Goal: Task Accomplishment & Management: Manage account settings

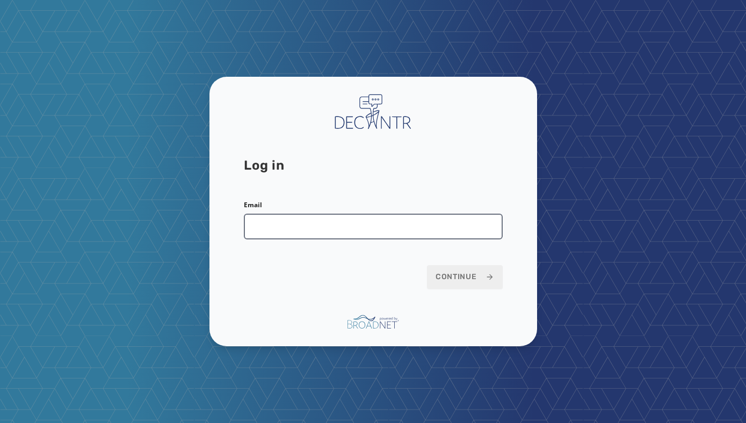
click at [296, 228] on input "Email" at bounding box center [373, 227] width 259 height 26
type input "**********"
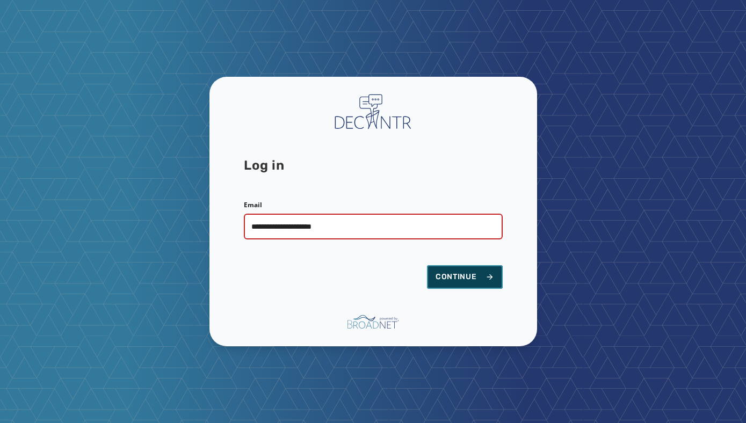
click at [470, 280] on span "Continue" at bounding box center [465, 277] width 59 height 11
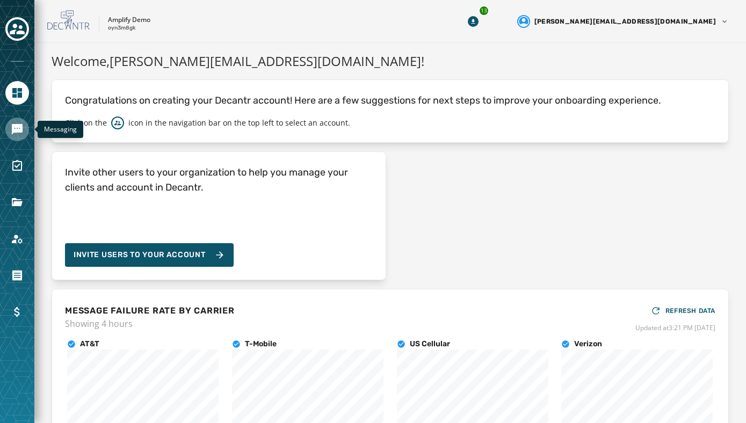
click at [16, 125] on icon "Navigate to Messaging" at bounding box center [17, 129] width 11 height 11
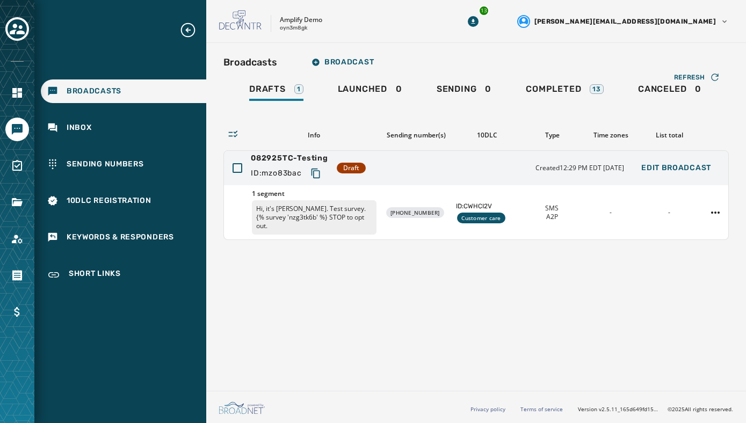
click at [433, 18] on div "Amplify Demo oyn3m8gk" at bounding box center [326, 21] width 214 height 23
click at [433, 252] on div "Broadcasts Broadcast Drafts 1 Launched 0 Sending 0 Completed 13 Canceled 0 Refr…" at bounding box center [476, 215] width 540 height 344
click at [17, 28] on icon "Toggle account select drawer" at bounding box center [17, 28] width 15 height 15
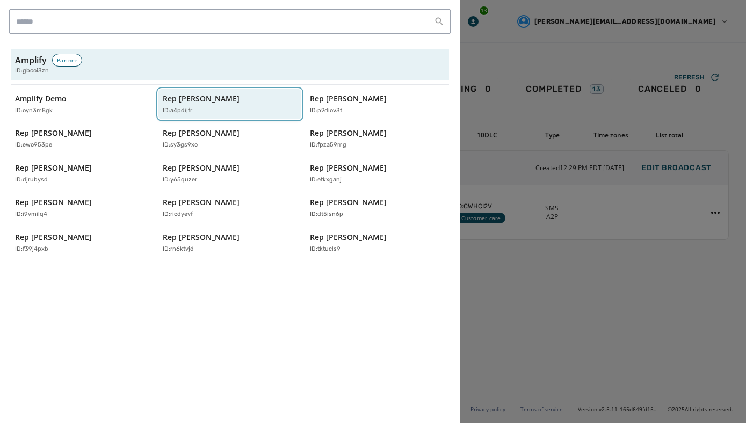
click at [206, 100] on p "Rep Abraham Hamadeh" at bounding box center [201, 98] width 77 height 11
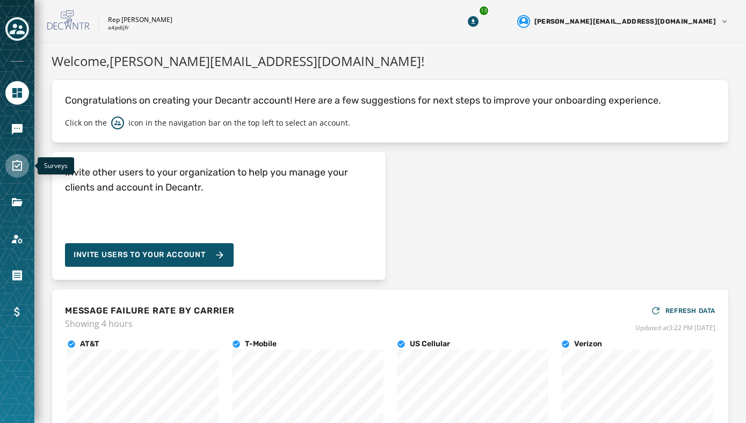
click at [18, 171] on icon "Navigate to Surveys" at bounding box center [17, 166] width 13 height 13
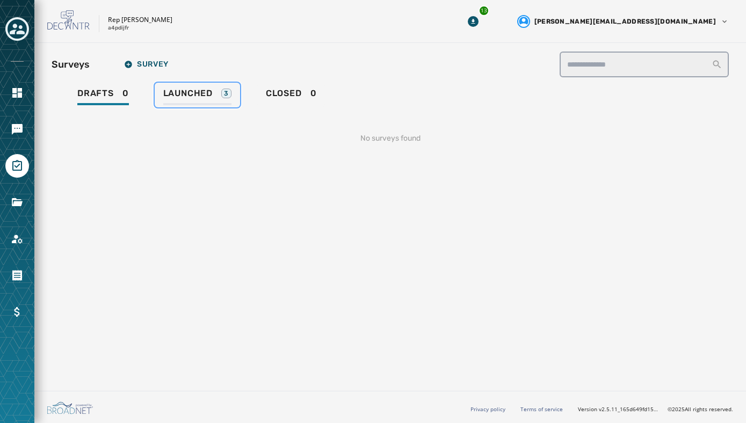
click at [185, 94] on span "Launched" at bounding box center [187, 93] width 49 height 11
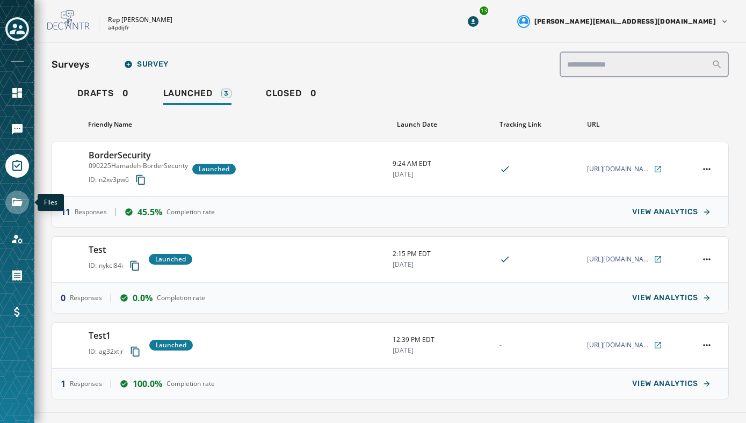
click at [12, 208] on icon "Navigate to Files" at bounding box center [17, 202] width 13 height 13
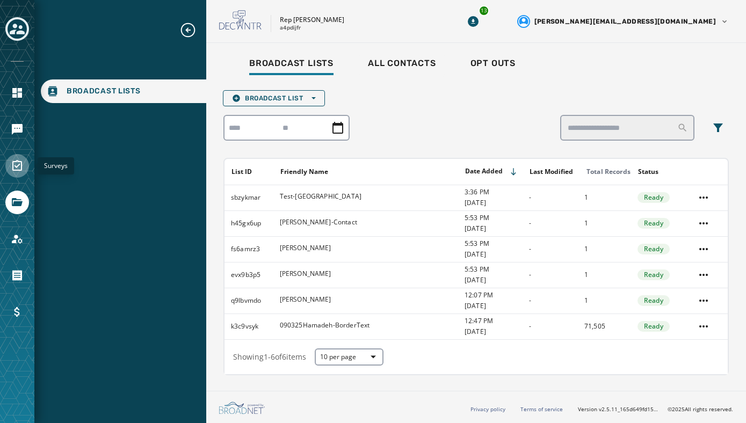
click at [18, 165] on icon "Navigate to Surveys" at bounding box center [17, 165] width 10 height 11
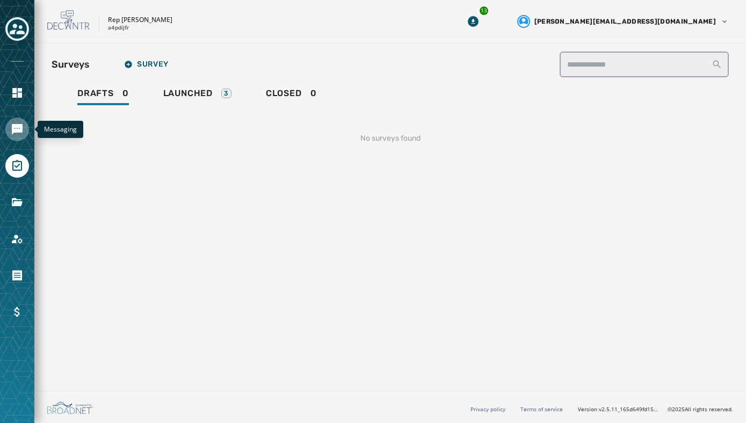
click at [14, 129] on icon "Navigate to Messaging" at bounding box center [17, 129] width 11 height 11
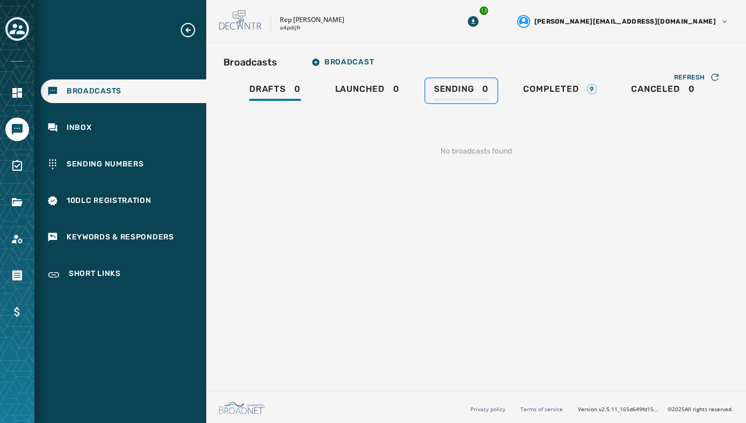
click at [453, 88] on span "Sending" at bounding box center [454, 89] width 40 height 11
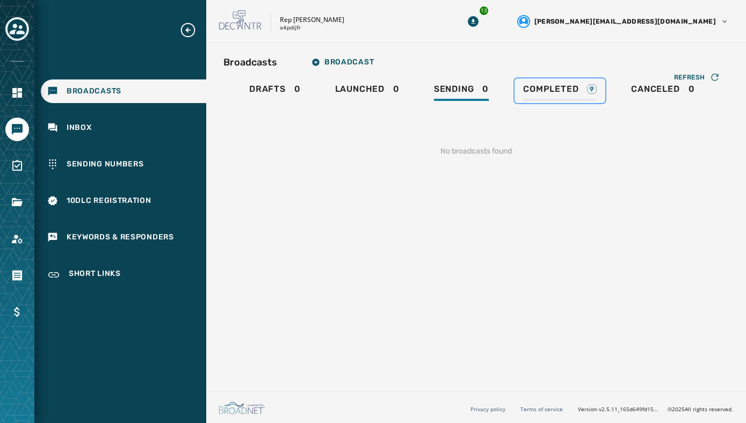
click at [545, 90] on span "Completed" at bounding box center [550, 89] width 55 height 11
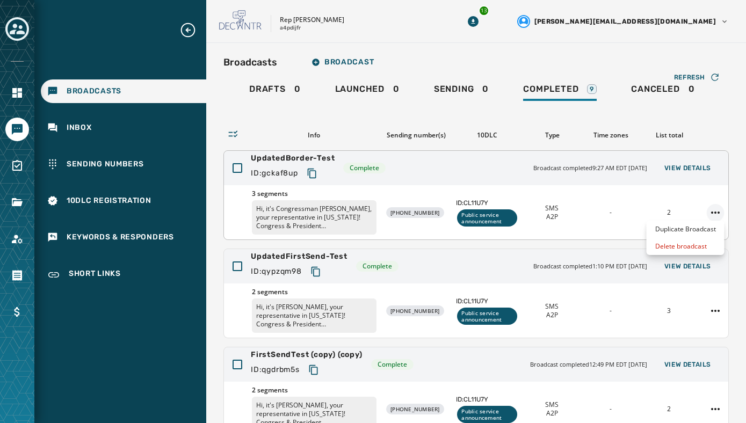
click at [712, 210] on html "Broadcasts Inbox Sending Numbers 10DLC Registration Keywords & Responders Short…" at bounding box center [373, 211] width 746 height 423
click at [695, 228] on div "Duplicate Broadcast" at bounding box center [686, 229] width 78 height 17
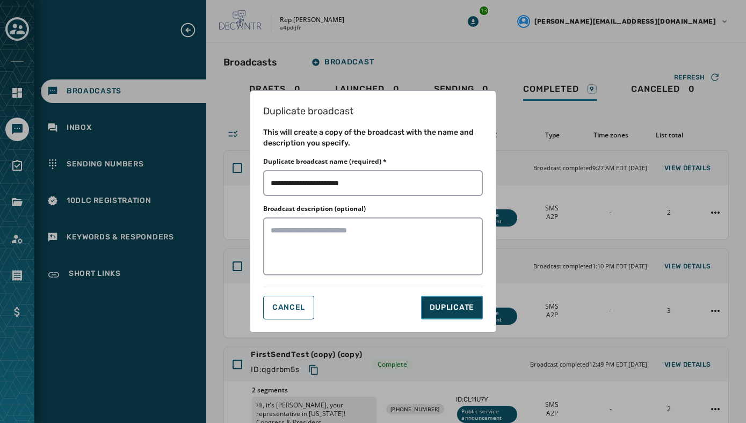
click at [441, 303] on span "DUPLICATE" at bounding box center [452, 307] width 45 height 11
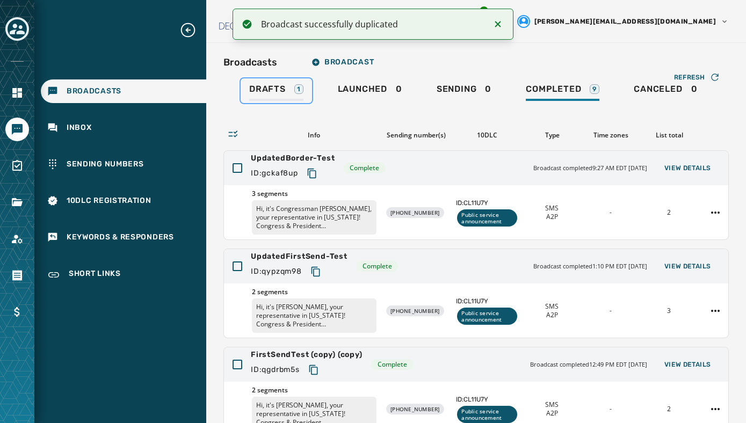
click at [268, 88] on span "Drafts" at bounding box center [267, 89] width 37 height 11
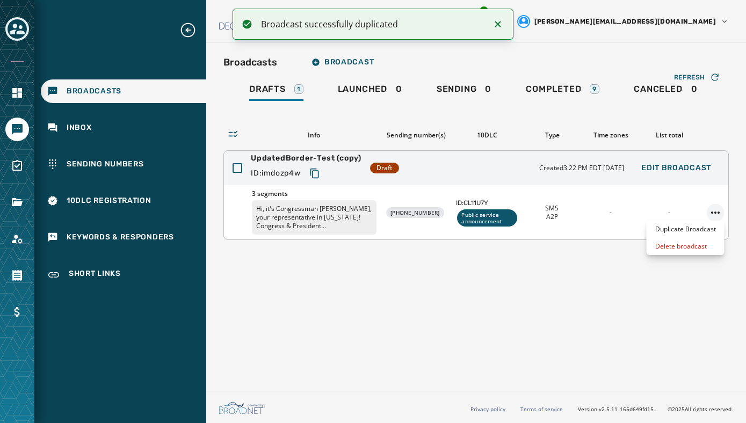
click at [716, 212] on html "Broadcast successfully duplicated Broadcasts Inbox Sending Numbers 10DLC Regist…" at bounding box center [373, 211] width 746 height 423
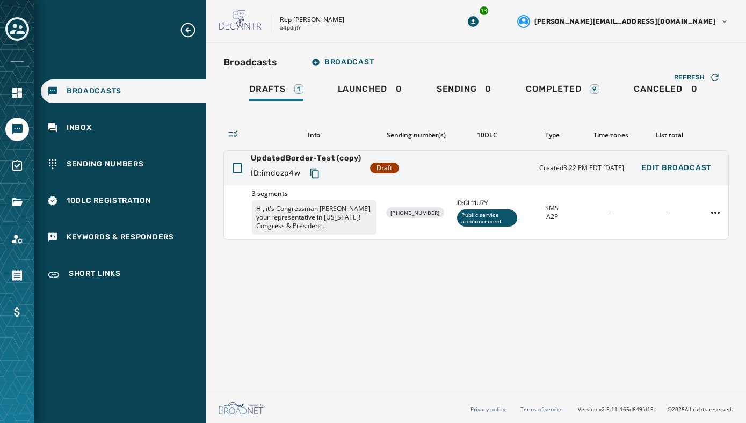
click at [658, 192] on html "Broadcasts Inbox Sending Numbers 10DLC Registration Keywords & Responders Short…" at bounding box center [373, 211] width 746 height 423
click at [351, 211] on p "Hi, it's Congressman [PERSON_NAME], your representative in [US_STATE]! Congress…" at bounding box center [314, 217] width 125 height 34
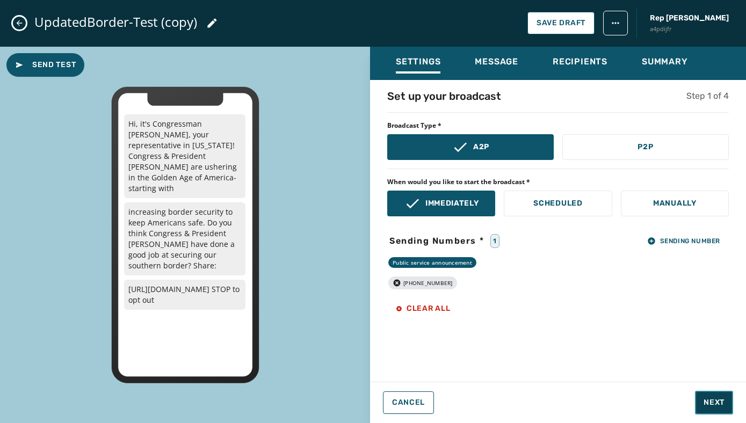
click at [702, 396] on button "Next" at bounding box center [714, 403] width 38 height 24
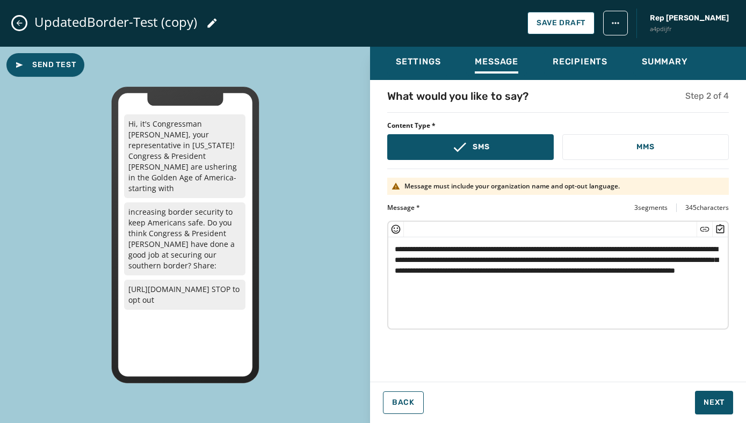
click at [405, 260] on textarea "**********" at bounding box center [557, 281] width 339 height 88
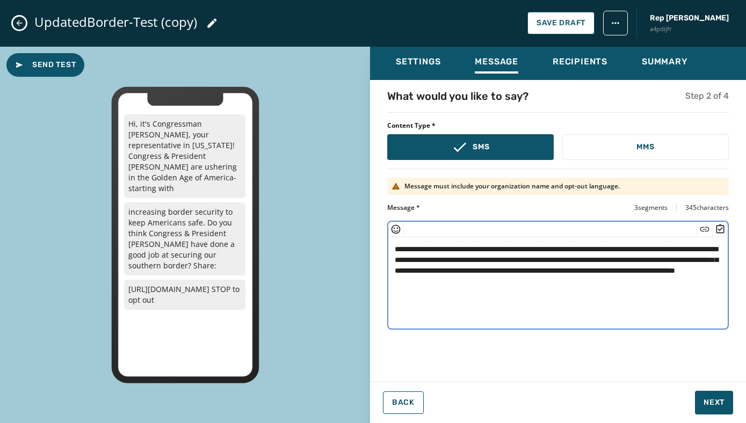
drag, startPoint x: 394, startPoint y: 250, endPoint x: 547, endPoint y: 285, distance: 157.1
click at [547, 285] on textarea "**********" at bounding box center [557, 281] width 339 height 88
paste textarea "*"
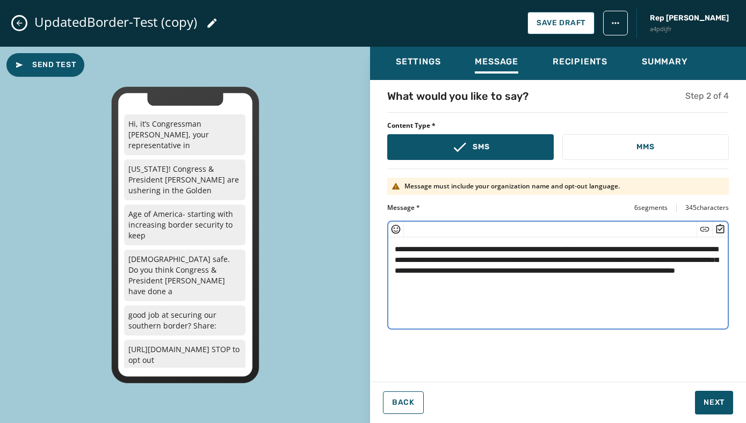
click at [404, 249] on textarea "**********" at bounding box center [557, 281] width 339 height 88
click at [413, 252] on textarea "**********" at bounding box center [557, 281] width 339 height 88
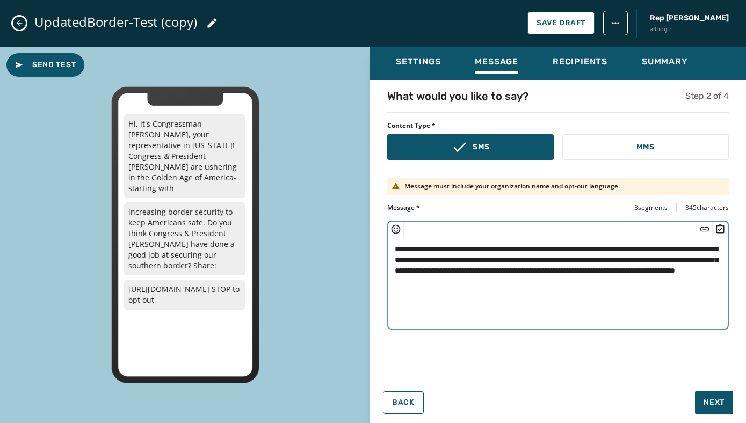
click at [395, 261] on textarea "**********" at bounding box center [557, 281] width 339 height 88
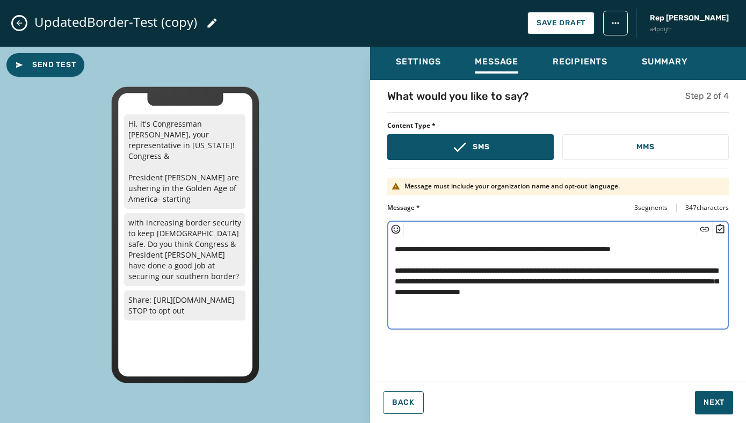
click at [399, 259] on textarea "**********" at bounding box center [557, 281] width 339 height 88
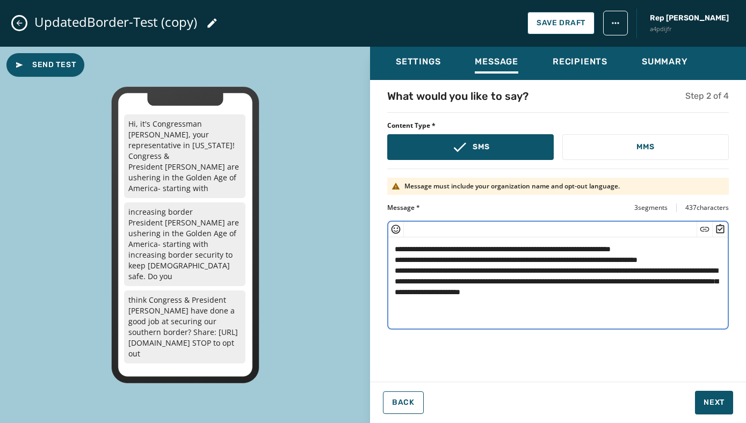
drag, startPoint x: 715, startPoint y: 272, endPoint x: 391, endPoint y: 272, distance: 324.4
click at [391, 272] on textarea "**********" at bounding box center [557, 281] width 339 height 88
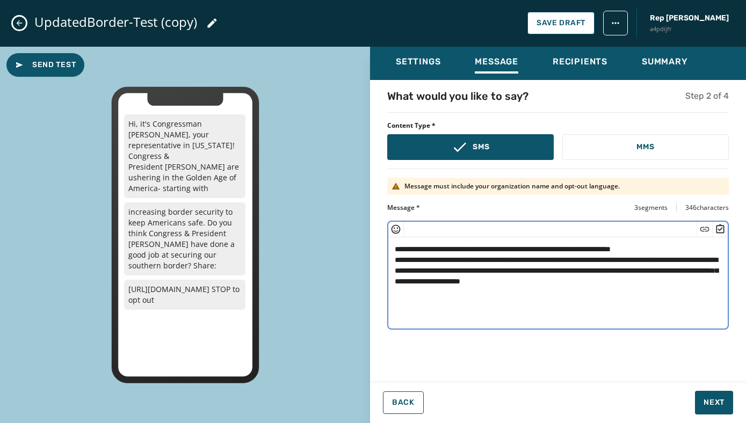
click at [394, 272] on textarea "**********" at bounding box center [557, 281] width 339 height 88
click at [395, 264] on textarea "**********" at bounding box center [557, 281] width 339 height 88
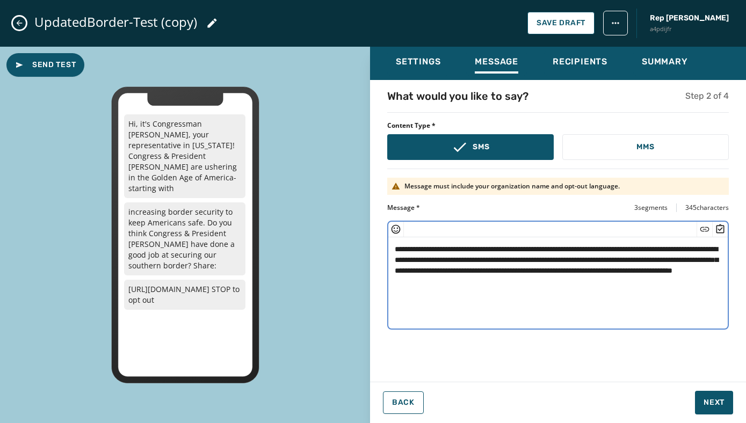
type textarea "**********"
click at [474, 267] on textarea "**********" at bounding box center [557, 281] width 339 height 88
click at [556, 308] on textarea "**********" at bounding box center [557, 281] width 339 height 88
click at [702, 285] on textarea "**********" at bounding box center [557, 281] width 339 height 88
click at [715, 403] on span "Next" at bounding box center [714, 402] width 21 height 11
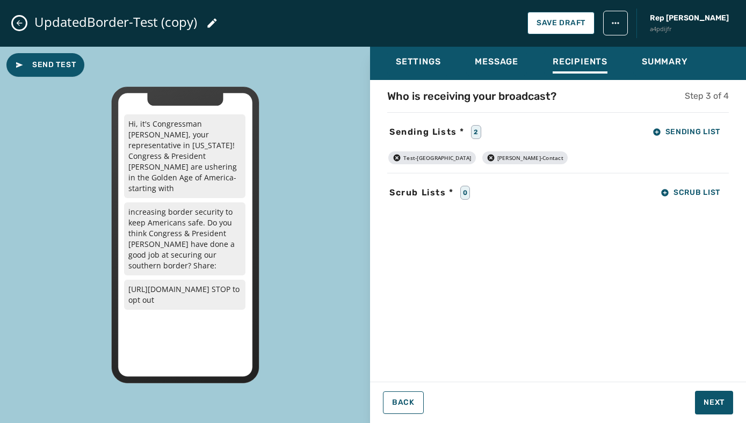
click at [396, 155] on icon "button" at bounding box center [397, 157] width 7 height 7
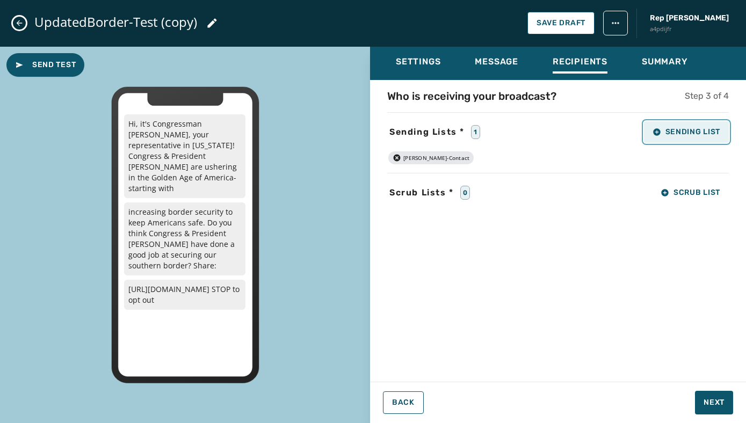
click at [657, 131] on icon "button" at bounding box center [657, 132] width 9 height 9
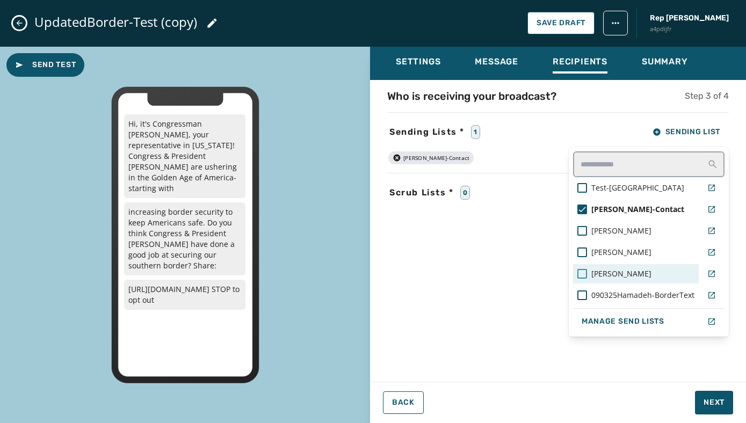
click at [584, 270] on div at bounding box center [582, 274] width 10 height 10
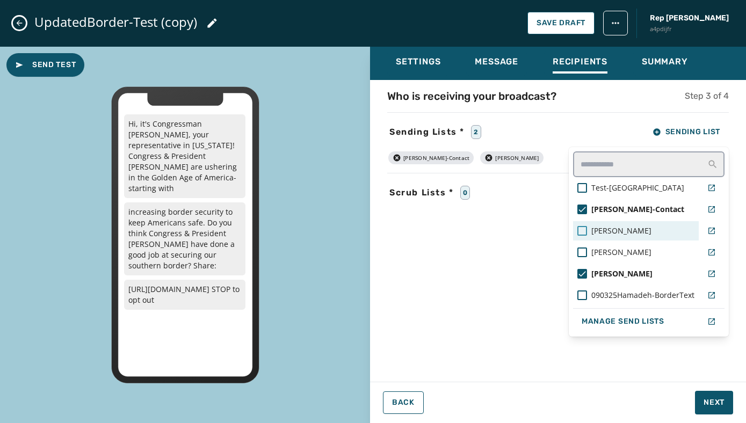
click at [582, 226] on div at bounding box center [582, 231] width 10 height 10
click at [519, 254] on div "Who is receiving your broadcast? Step 3 of 4 Sending Lists * 3 Sending List Tes…" at bounding box center [558, 228] width 376 height 278
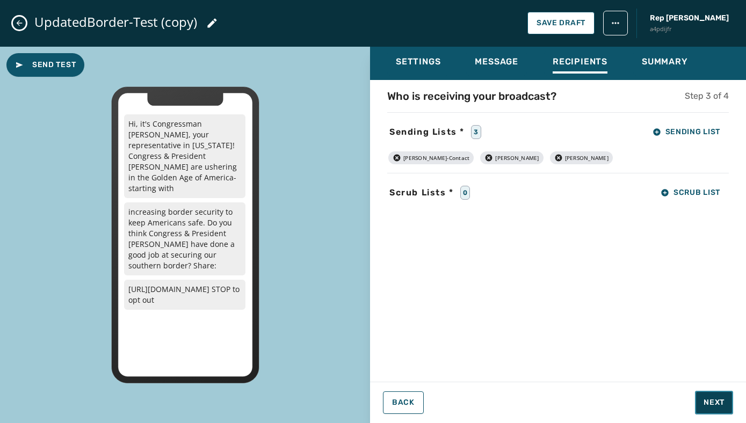
click at [713, 400] on span "Next" at bounding box center [714, 402] width 21 height 11
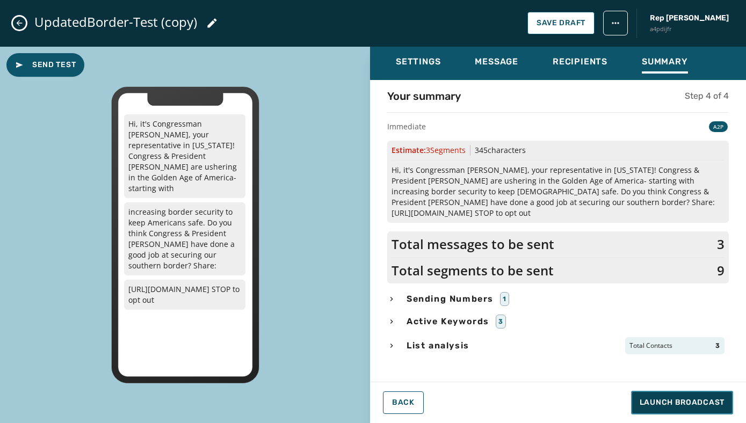
click at [662, 402] on span "Launch Broadcast" at bounding box center [682, 402] width 85 height 11
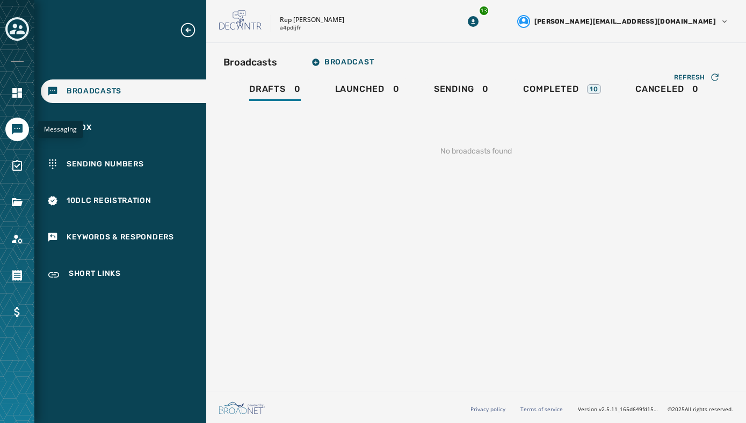
click at [19, 131] on icon "Navigate to Messaging" at bounding box center [17, 129] width 11 height 11
click at [322, 63] on span "Broadcast" at bounding box center [343, 62] width 62 height 9
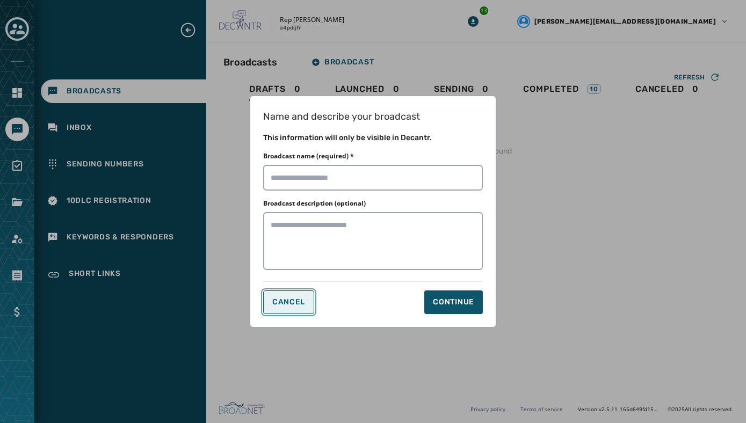
click at [279, 301] on span "Cancel" at bounding box center [288, 302] width 33 height 9
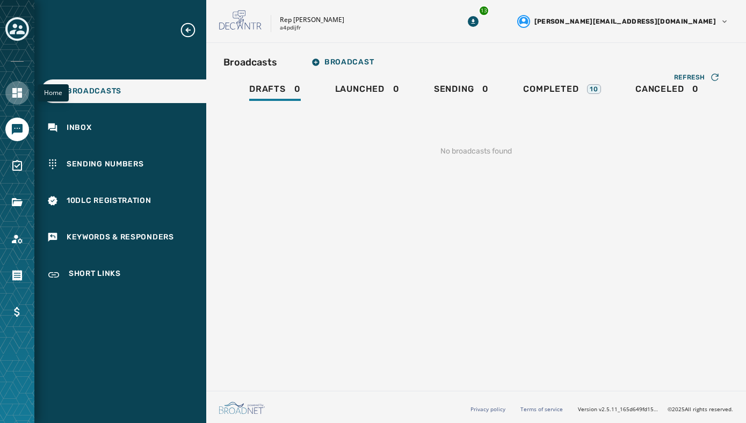
click at [19, 95] on icon "Navigate to Home" at bounding box center [17, 93] width 10 height 10
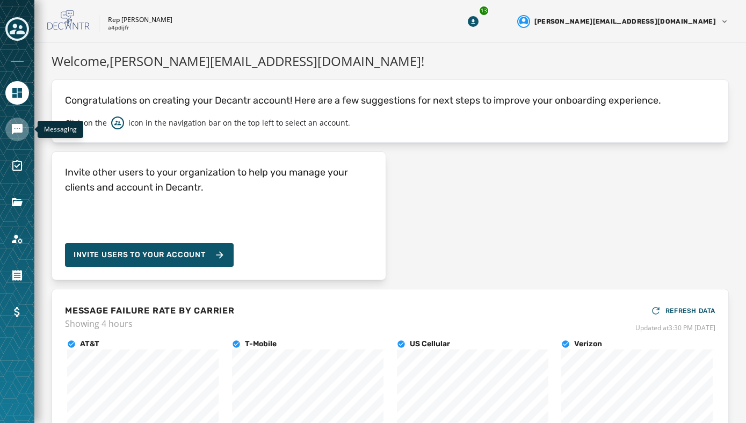
click at [19, 129] on icon "Navigate to Messaging" at bounding box center [17, 129] width 11 height 11
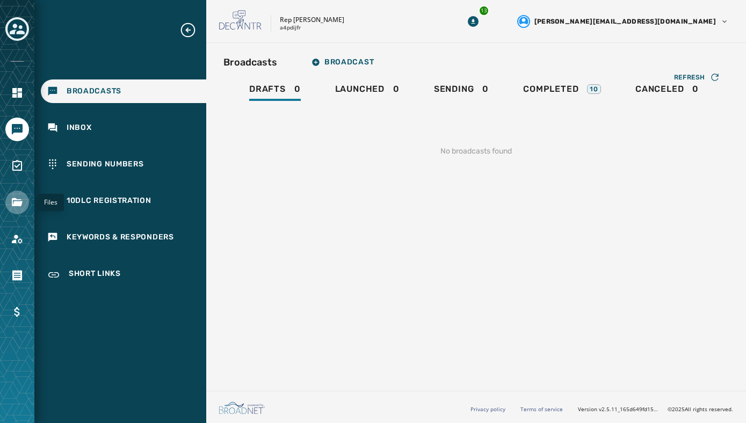
click at [13, 210] on link "Navigate to Files" at bounding box center [17, 203] width 24 height 24
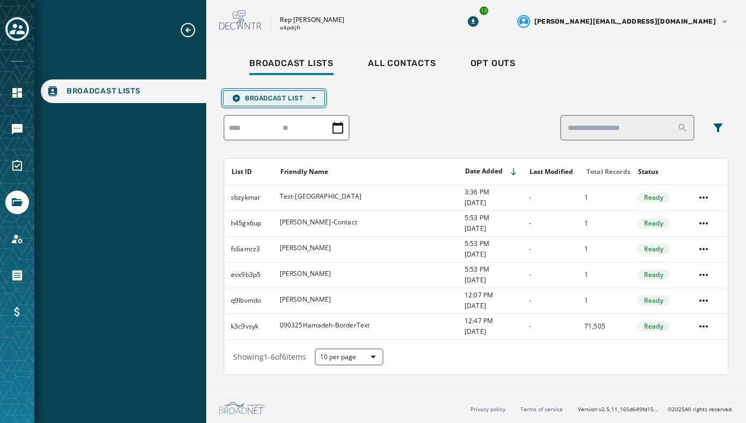
click at [238, 99] on icon "button" at bounding box center [236, 98] width 7 height 7
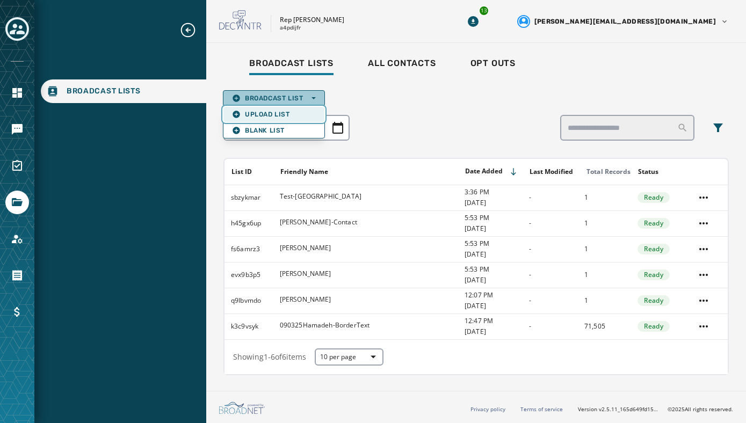
click at [251, 110] on button "Upload List" at bounding box center [273, 114] width 101 height 15
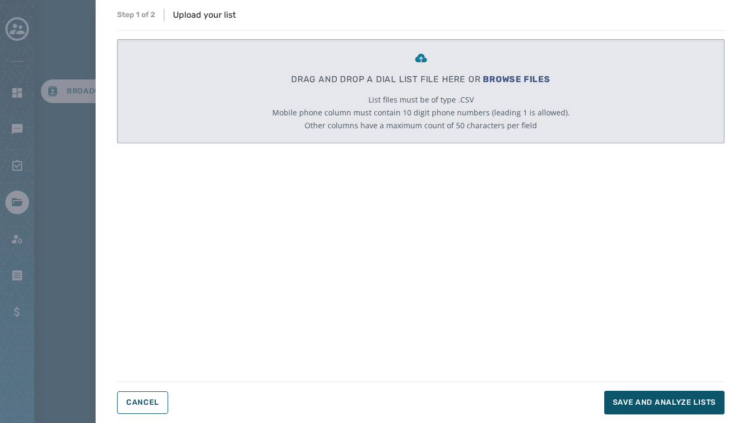
click at [502, 77] on span "BROWSE FILES" at bounding box center [517, 79] width 68 height 10
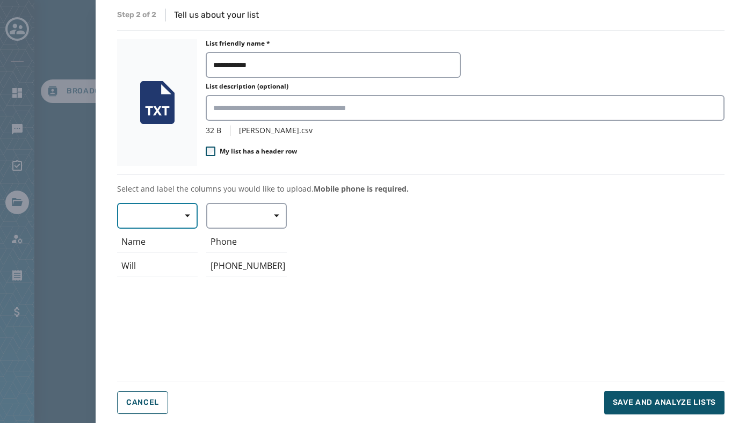
click at [158, 222] on button "button" at bounding box center [157, 216] width 81 height 26
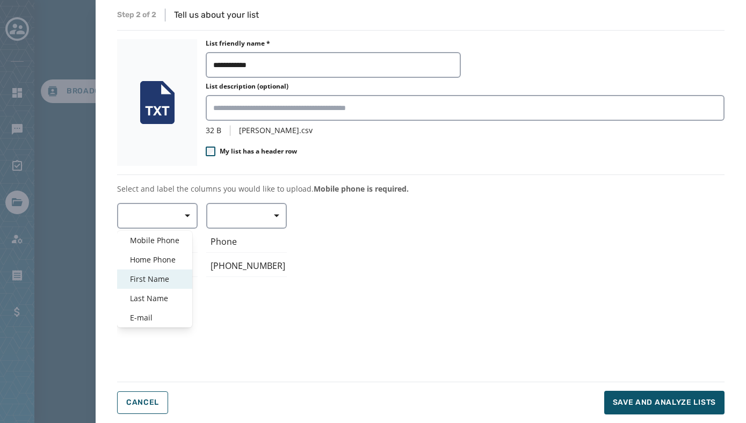
click at [150, 285] on div "First Name" at bounding box center [154, 279] width 75 height 19
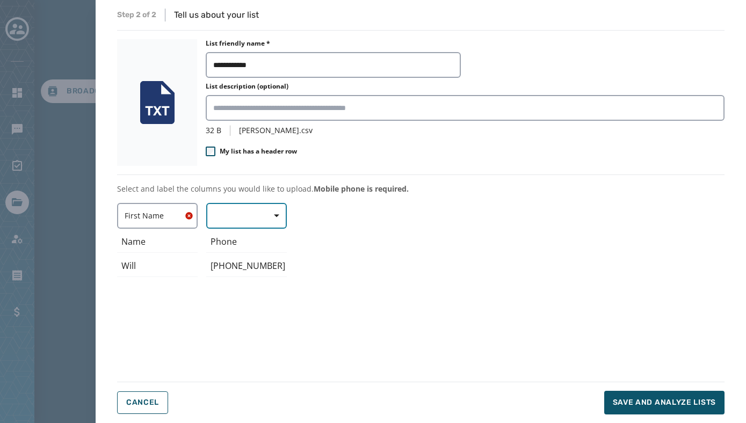
click at [236, 221] on button "button" at bounding box center [246, 216] width 81 height 26
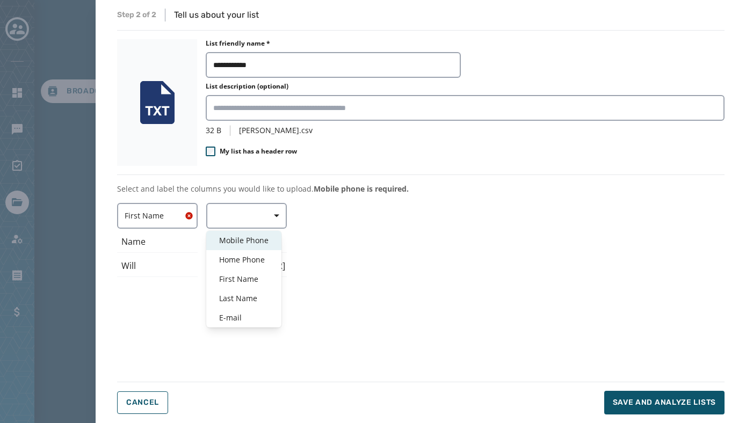
click at [237, 244] on span "Mobile Phone" at bounding box center [243, 240] width 49 height 11
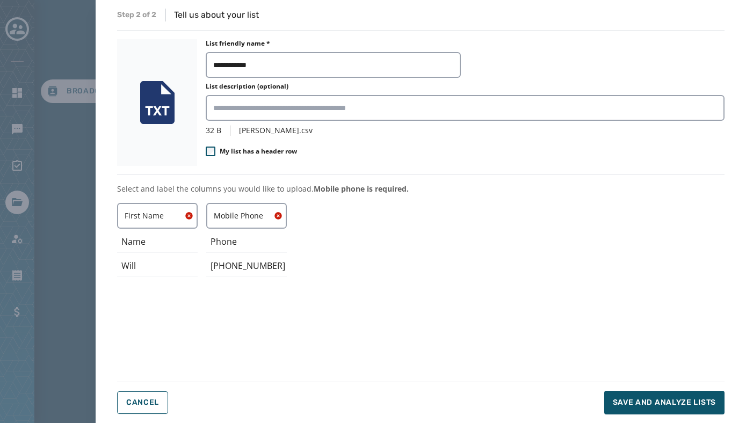
click at [365, 268] on div "First Name ﻿Name Will Mobile Phone Phone 602-803-9167" at bounding box center [420, 285] width 607 height 165
click at [641, 401] on span "Save and analyze lists" at bounding box center [664, 402] width 103 height 11
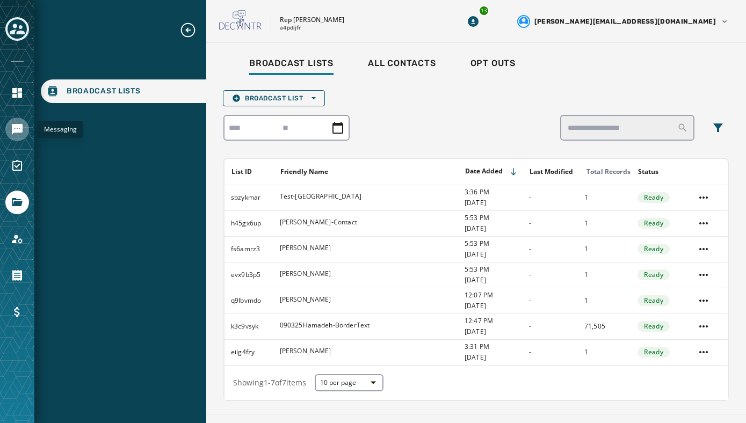
click at [13, 132] on icon "Navigate to Messaging" at bounding box center [17, 129] width 11 height 11
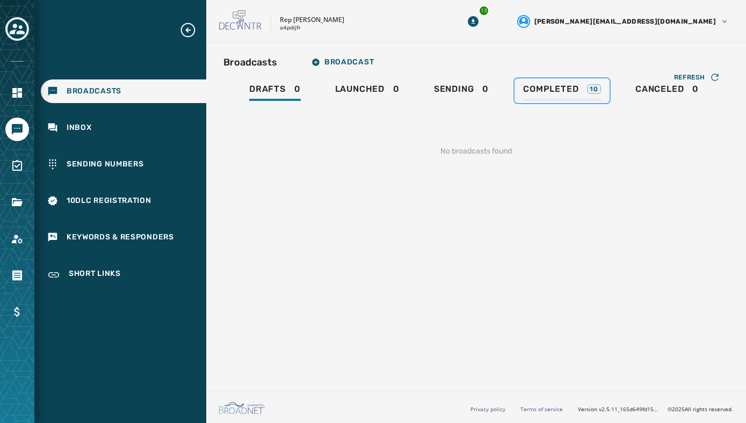
click at [548, 86] on span "Completed" at bounding box center [550, 89] width 55 height 11
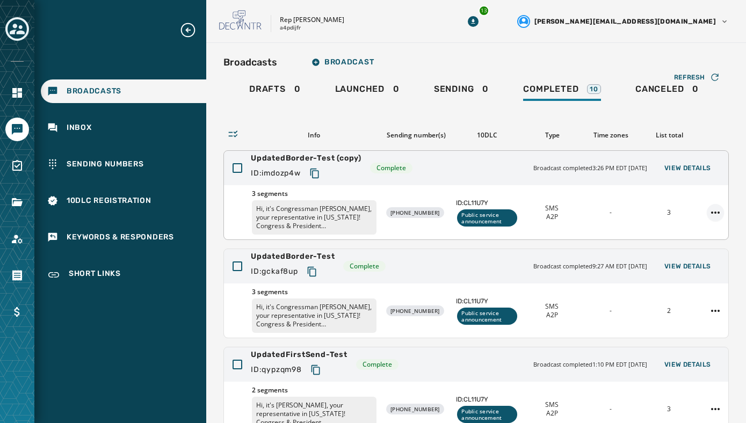
click at [715, 215] on html "Broadcasts Inbox Sending Numbers 10DLC Registration Keywords & Responders Short…" at bounding box center [373, 211] width 746 height 423
click at [696, 232] on div "Duplicate Broadcast" at bounding box center [686, 229] width 78 height 17
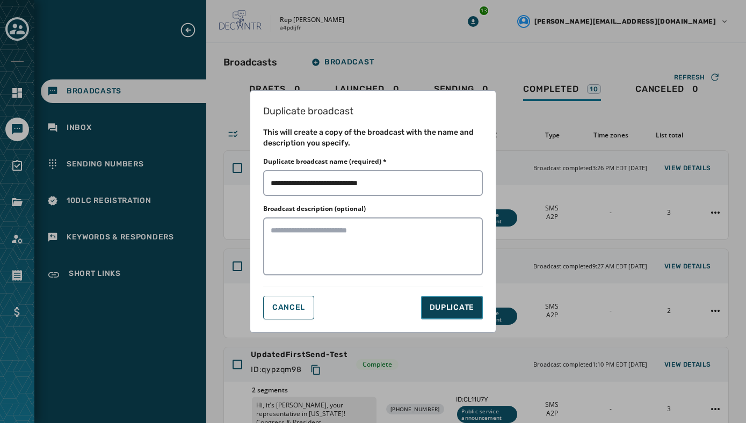
click at [457, 312] on span "DUPLICATE" at bounding box center [452, 307] width 45 height 11
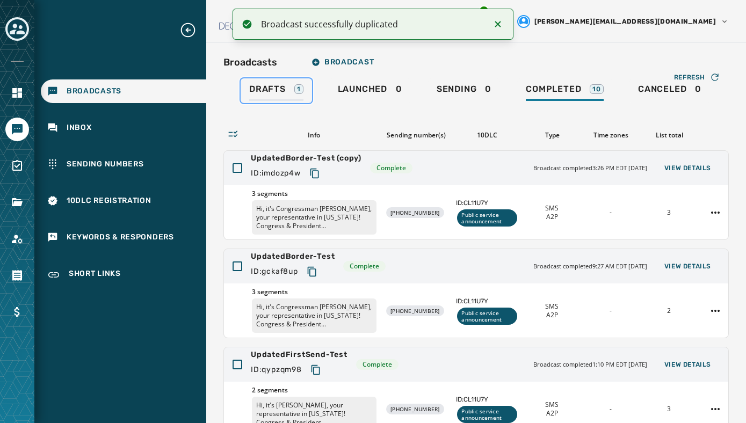
click at [267, 90] on span "Drafts" at bounding box center [267, 89] width 37 height 11
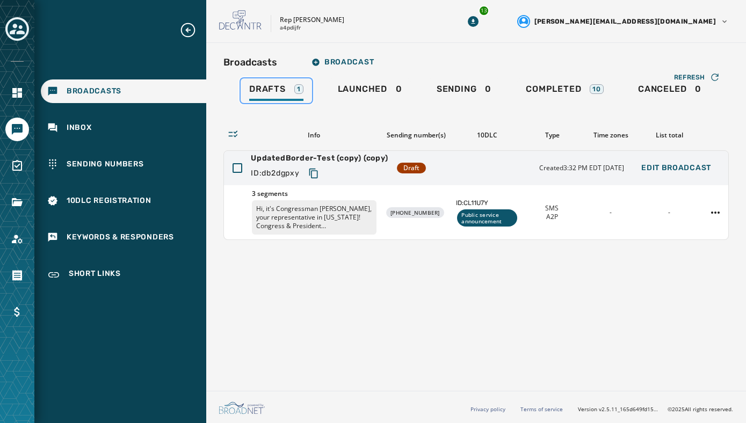
click at [267, 90] on span "Drafts" at bounding box center [267, 89] width 37 height 11
click at [346, 216] on p "Hi, it's Congressman [PERSON_NAME], your representative in [US_STATE]! Congress…" at bounding box center [314, 217] width 125 height 34
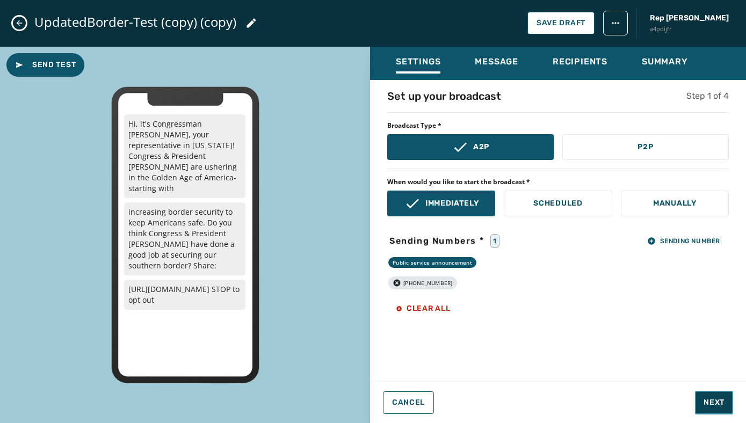
click at [704, 399] on span "Next" at bounding box center [714, 402] width 21 height 11
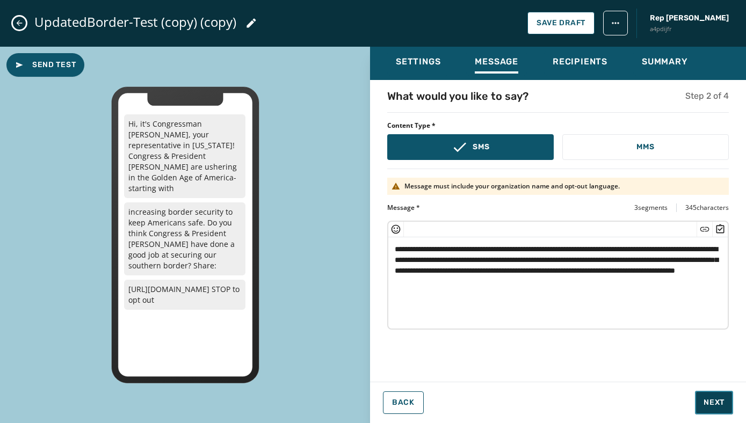
click at [704, 399] on span "Next" at bounding box center [714, 402] width 21 height 11
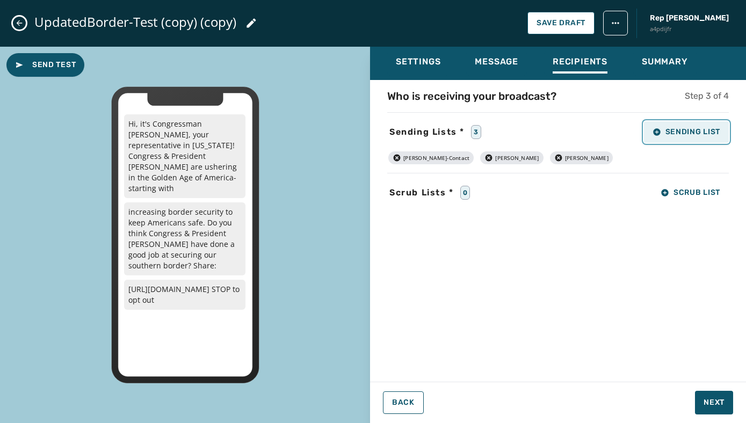
click at [656, 128] on icon "button" at bounding box center [657, 132] width 9 height 9
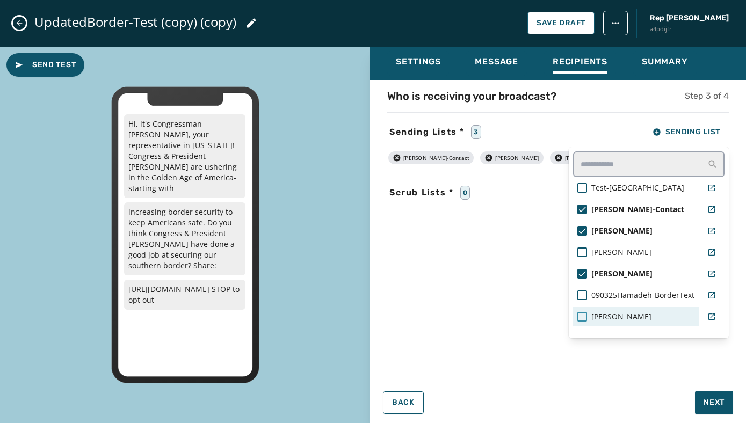
click at [584, 316] on div at bounding box center [582, 317] width 10 height 10
click at [560, 368] on div "Settings Message Recipients Summary Who is receiving your broadcast? Step 3 of …" at bounding box center [558, 231] width 376 height 368
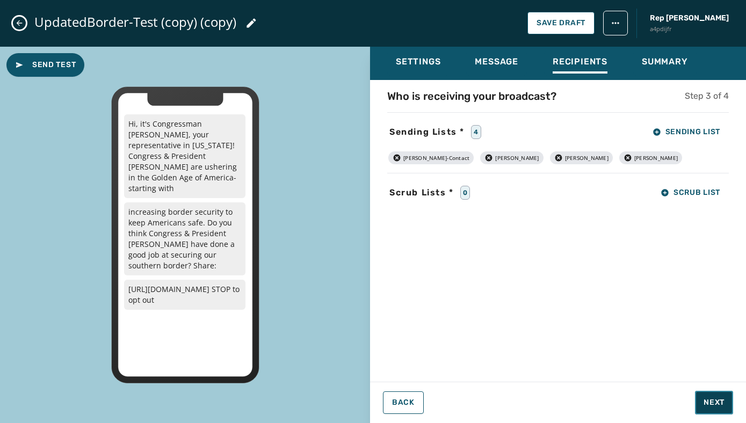
click at [701, 401] on button "Next" at bounding box center [714, 403] width 38 height 24
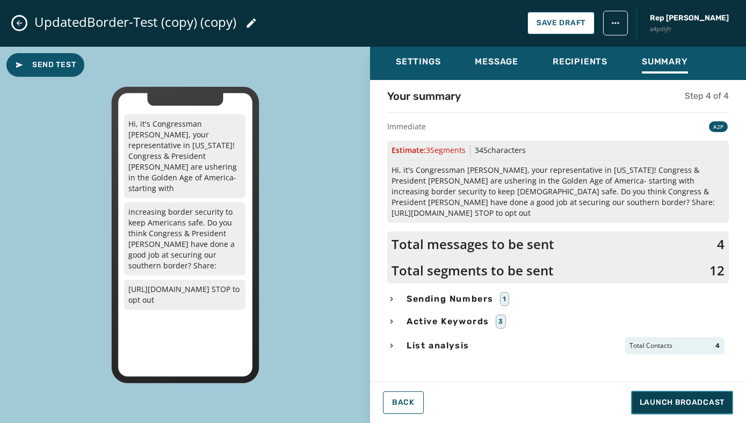
click at [701, 401] on span "Launch Broadcast" at bounding box center [682, 402] width 85 height 11
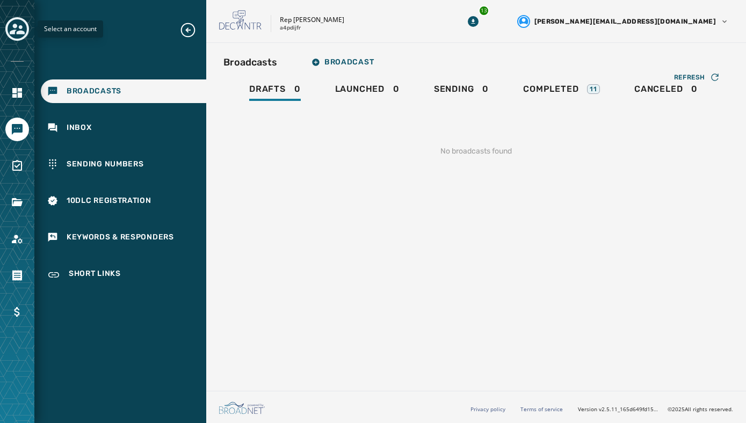
click at [15, 31] on icon "Toggle account select drawer" at bounding box center [17, 29] width 15 height 11
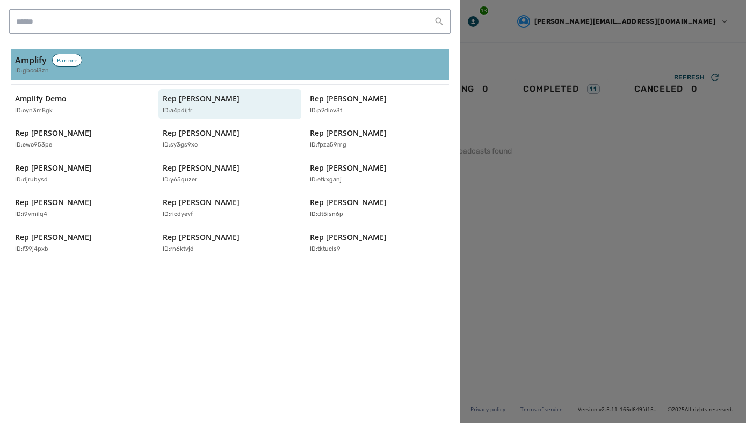
click at [69, 61] on div "Partner" at bounding box center [67, 60] width 30 height 13
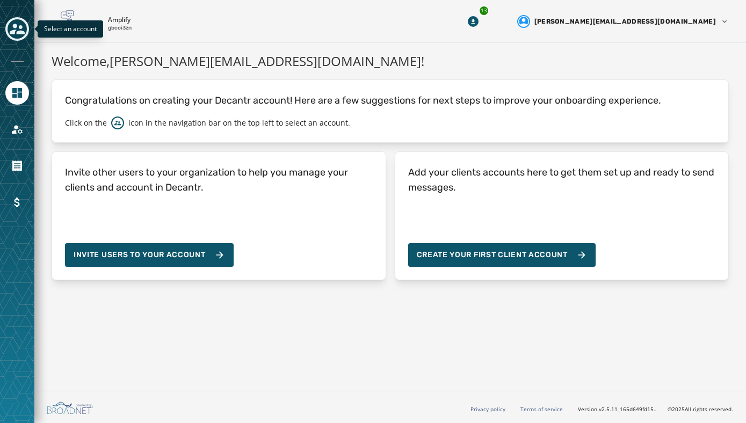
click at [18, 26] on icon "Toggle account select drawer" at bounding box center [17, 28] width 15 height 15
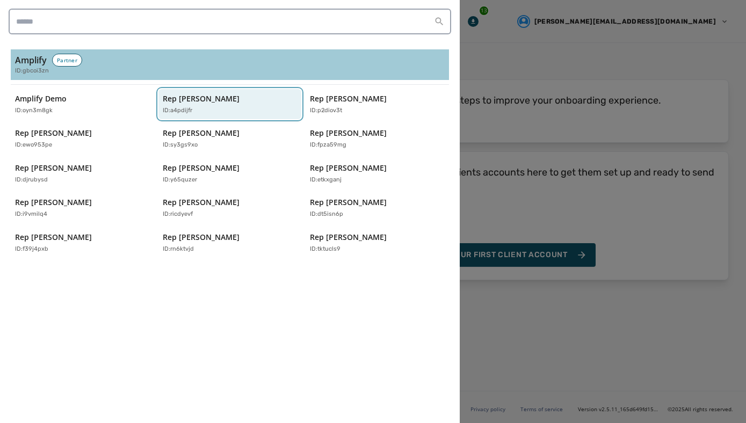
click at [197, 102] on p "Rep [PERSON_NAME]" at bounding box center [201, 98] width 77 height 11
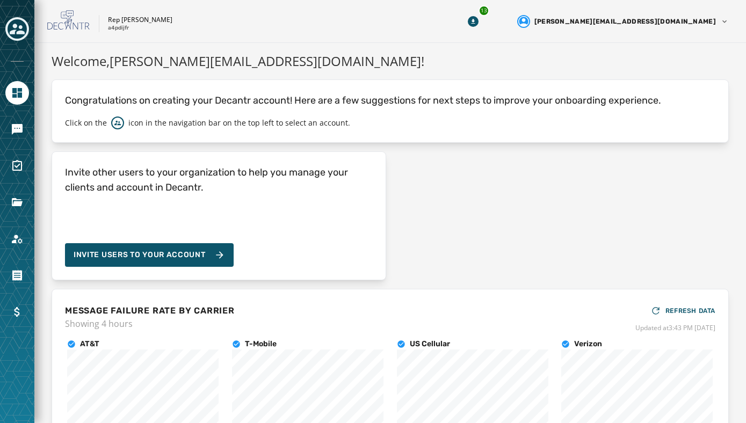
click at [134, 20] on p "Rep [PERSON_NAME]" at bounding box center [140, 20] width 64 height 9
click at [27, 33] on button "Toggle account select drawer" at bounding box center [17, 29] width 24 height 24
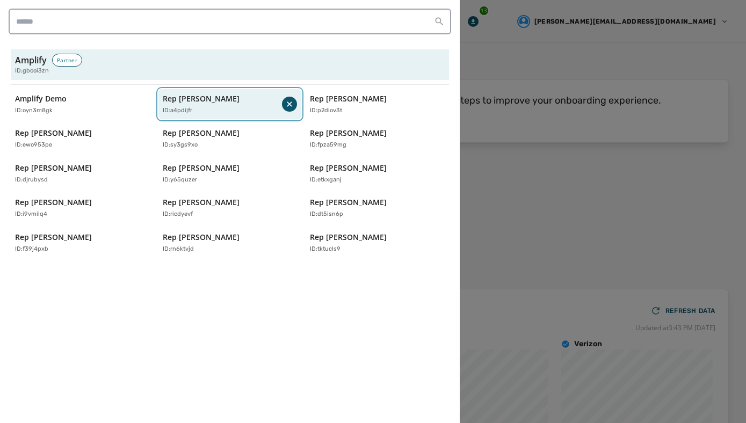
click at [222, 100] on p "Rep [PERSON_NAME]" at bounding box center [201, 98] width 77 height 11
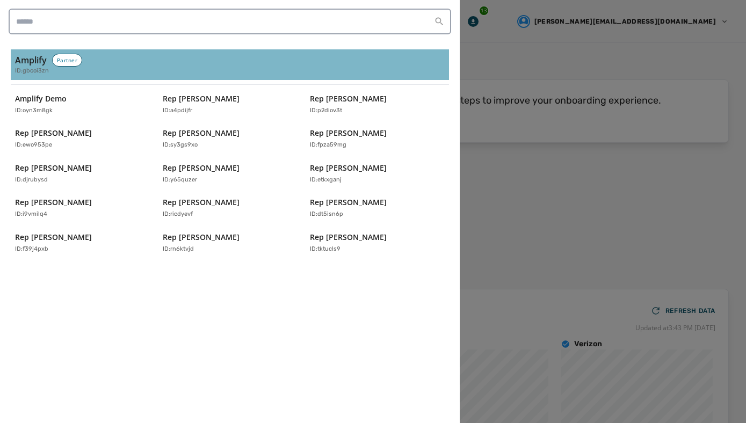
click at [67, 60] on div "Partner" at bounding box center [67, 60] width 30 height 13
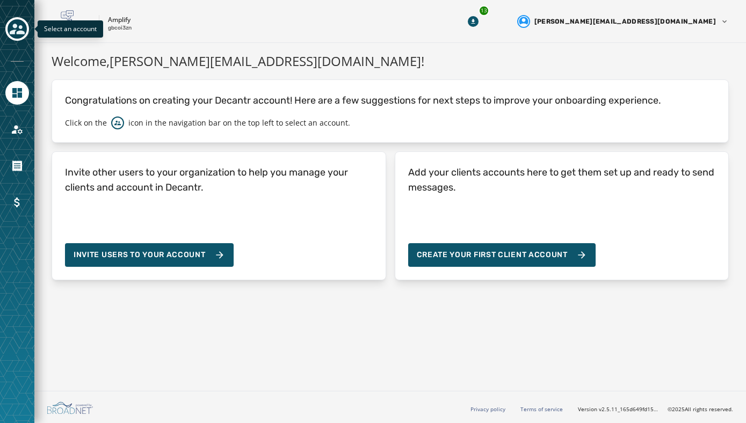
click at [17, 24] on icon "Toggle account select drawer" at bounding box center [17, 28] width 15 height 15
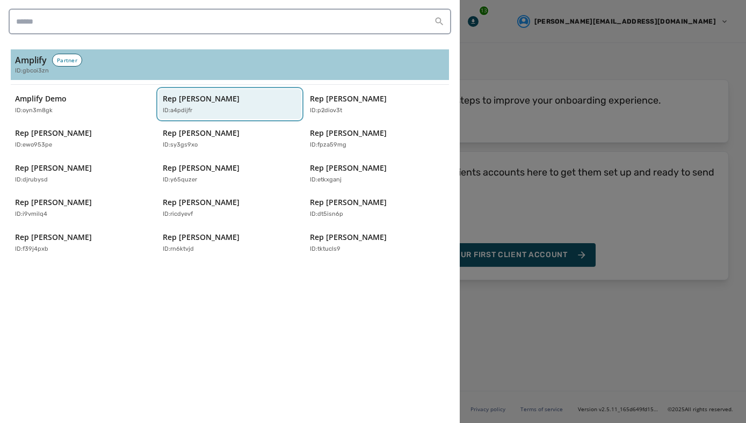
click at [205, 104] on div "Rep Abraham Hamadeh ID: a4pdijfr" at bounding box center [225, 104] width 124 height 22
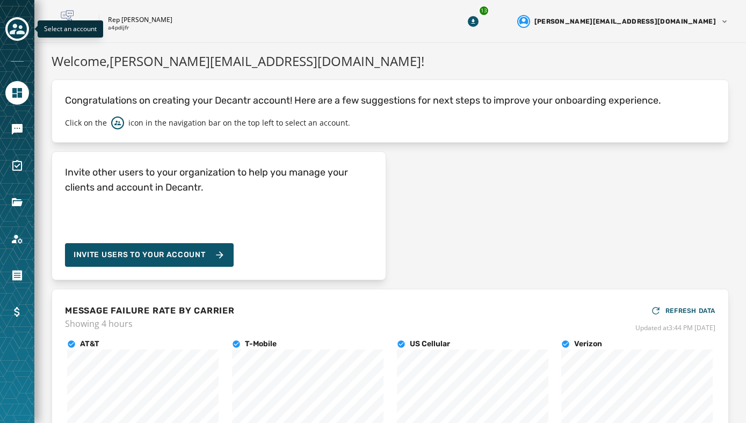
click at [16, 29] on icon "Toggle account select drawer" at bounding box center [17, 28] width 15 height 15
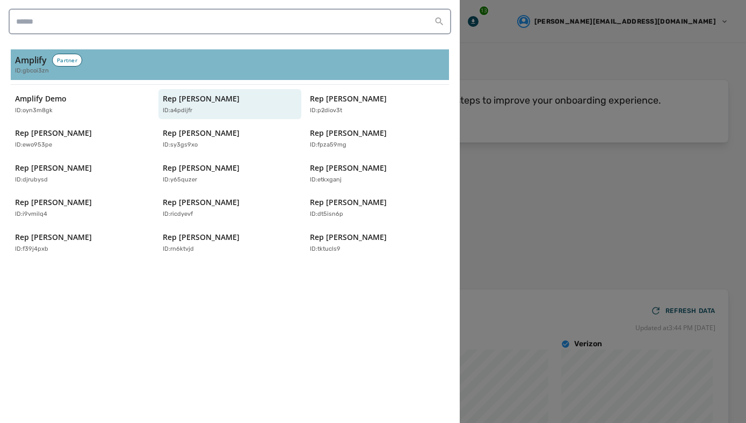
click at [73, 55] on div "Partner" at bounding box center [67, 60] width 30 height 13
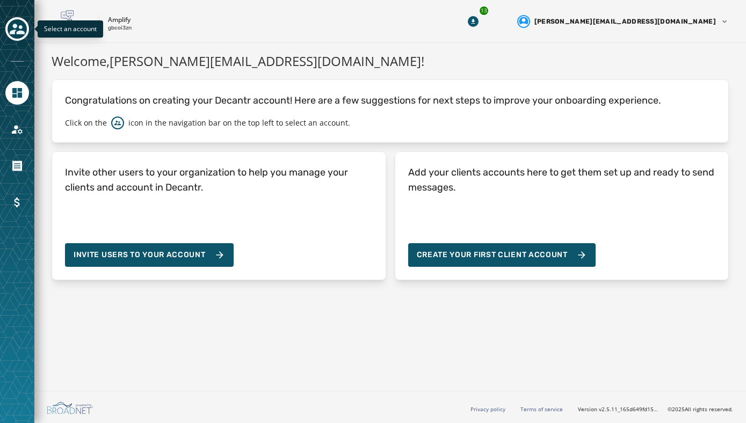
click at [20, 34] on icon "Toggle account select drawer" at bounding box center [17, 28] width 15 height 15
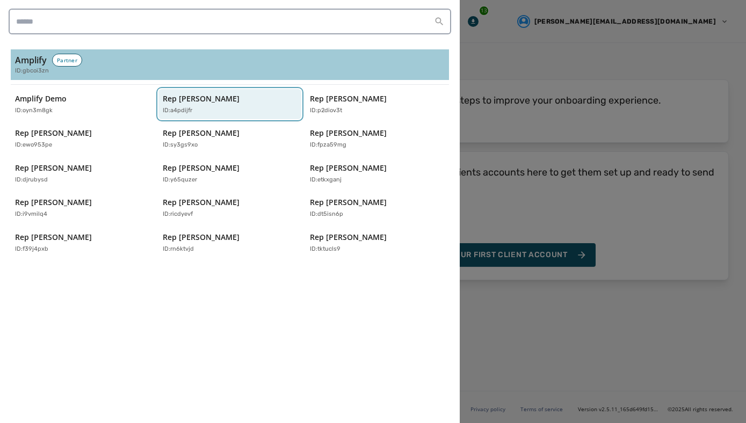
click at [191, 98] on p "Rep [PERSON_NAME]" at bounding box center [201, 98] width 77 height 11
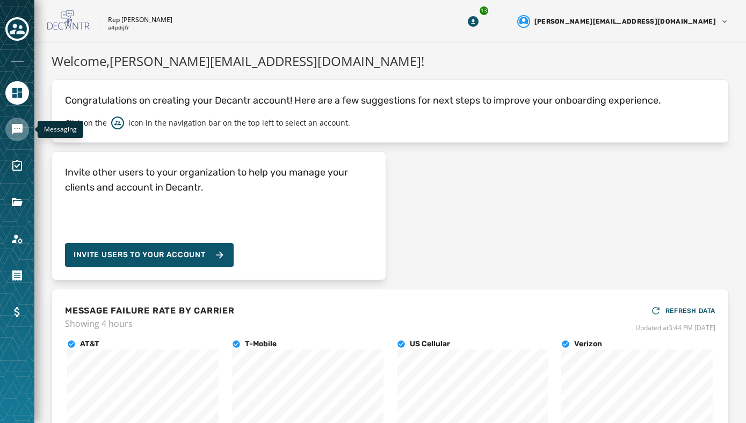
click at [23, 133] on icon "Navigate to Messaging" at bounding box center [17, 129] width 13 height 13
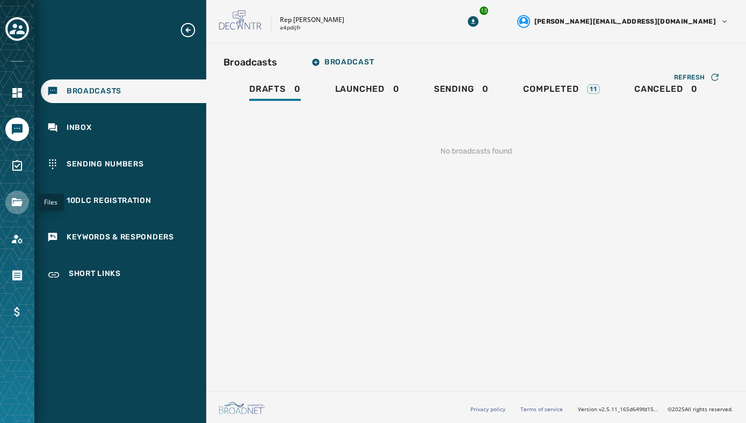
click at [20, 200] on icon "Navigate to Files" at bounding box center [17, 202] width 13 height 13
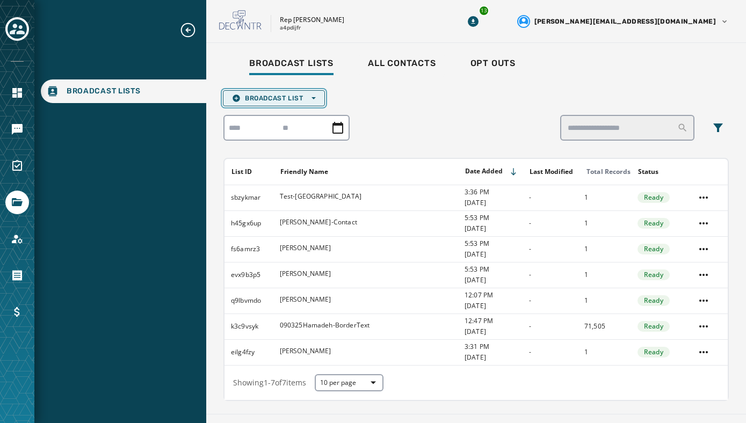
click at [312, 98] on icon "button" at bounding box center [314, 98] width 4 height 4
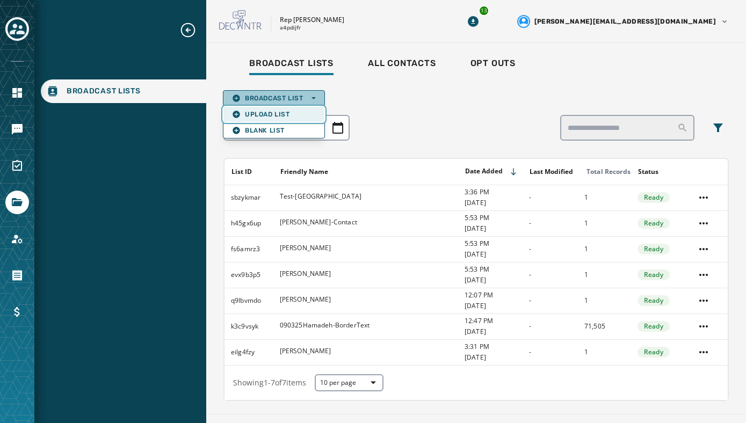
click at [289, 111] on span "Upload List" at bounding box center [274, 114] width 84 height 9
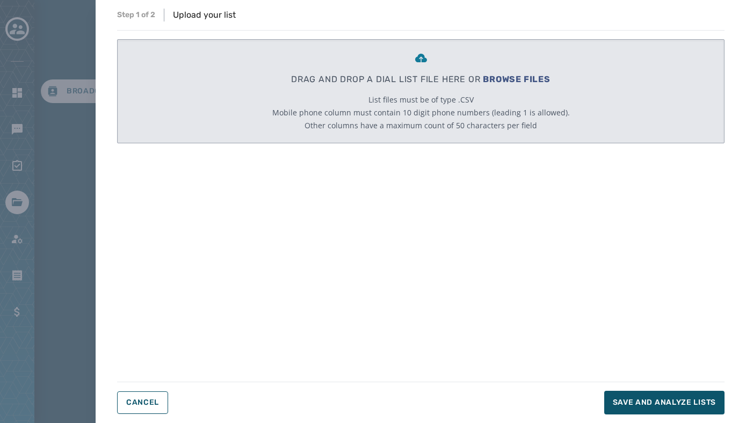
click at [517, 78] on span "BROWSE FILES" at bounding box center [517, 79] width 68 height 10
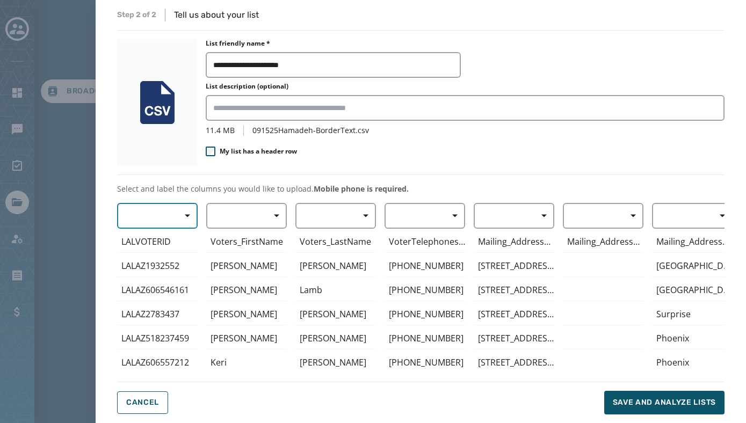
click at [184, 215] on span "button" at bounding box center [184, 215] width 26 height 21
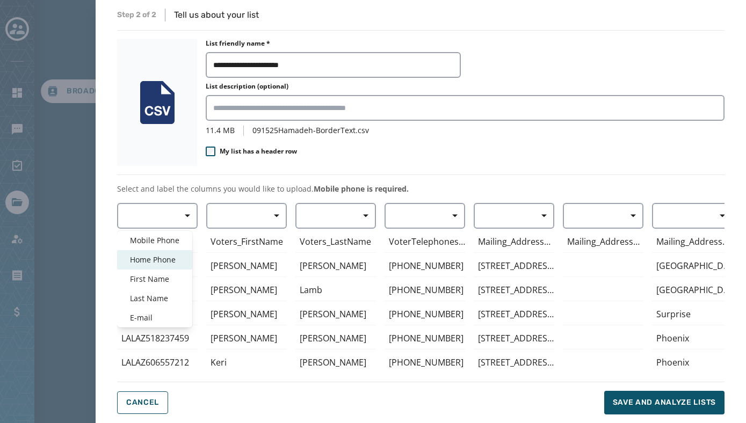
click at [166, 257] on span "Home Phone" at bounding box center [154, 260] width 49 height 11
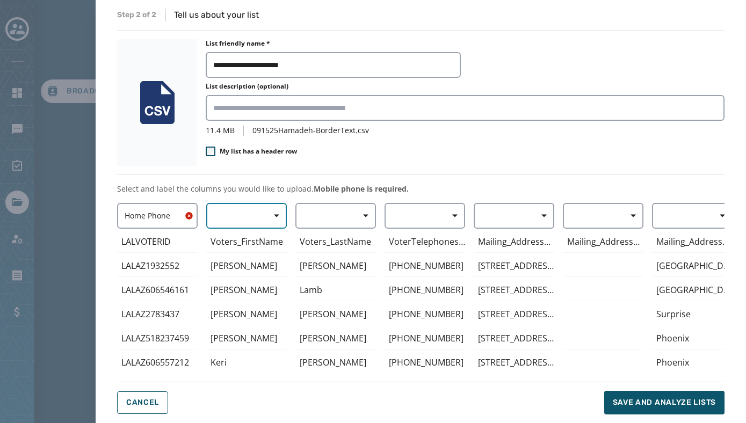
click at [252, 216] on button "button" at bounding box center [246, 216] width 81 height 26
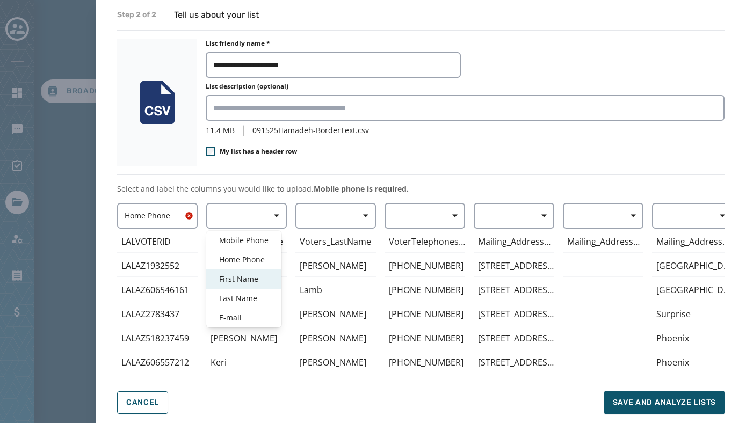
click at [249, 277] on span "First Name" at bounding box center [243, 279] width 49 height 11
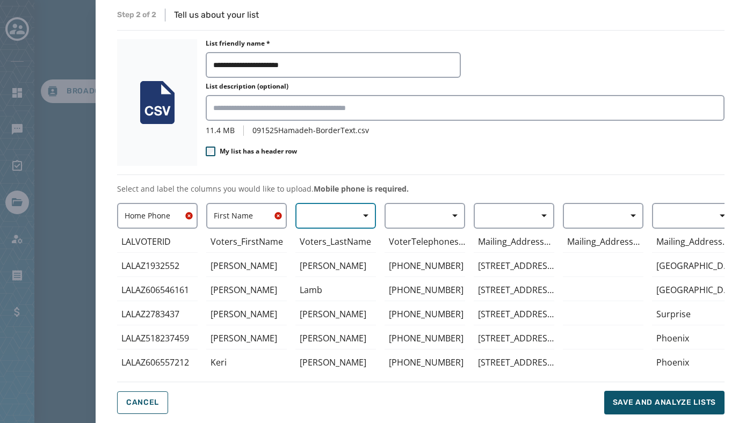
click at [346, 213] on button "button" at bounding box center [335, 216] width 81 height 26
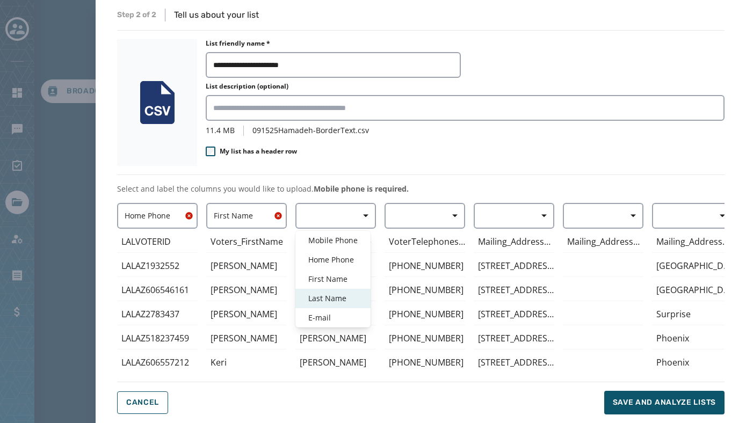
click at [341, 295] on span "Last Name" at bounding box center [332, 298] width 49 height 11
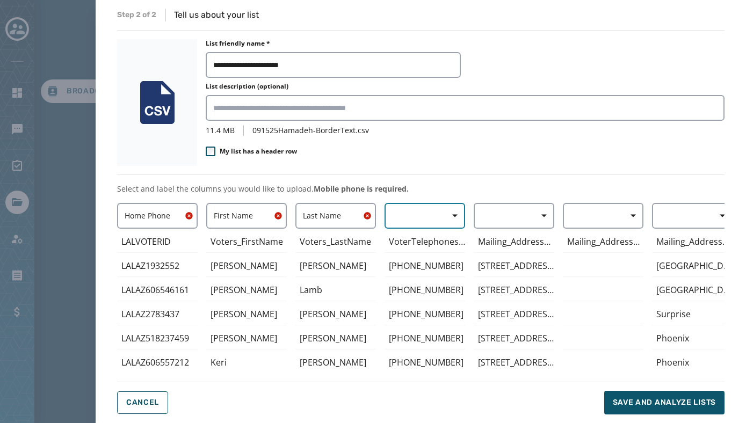
click at [423, 220] on button "button" at bounding box center [425, 216] width 81 height 26
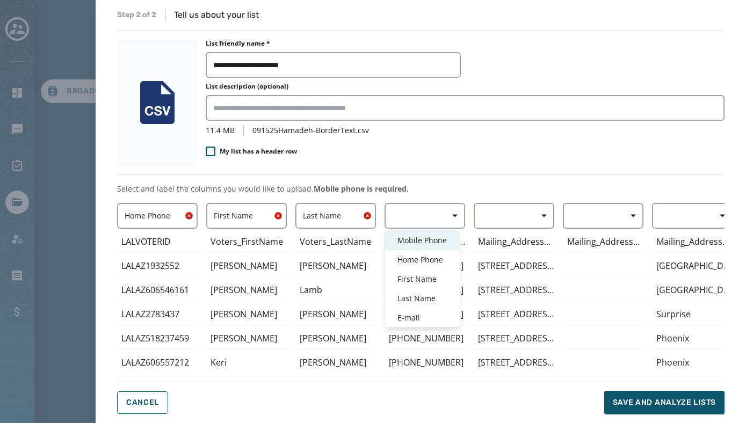
click at [423, 236] on span "Mobile Phone" at bounding box center [421, 240] width 49 height 11
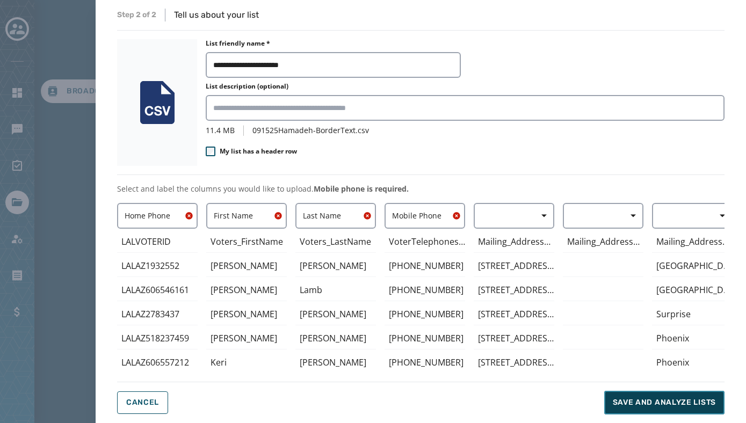
click at [624, 400] on span "Save and analyze lists" at bounding box center [664, 402] width 103 height 11
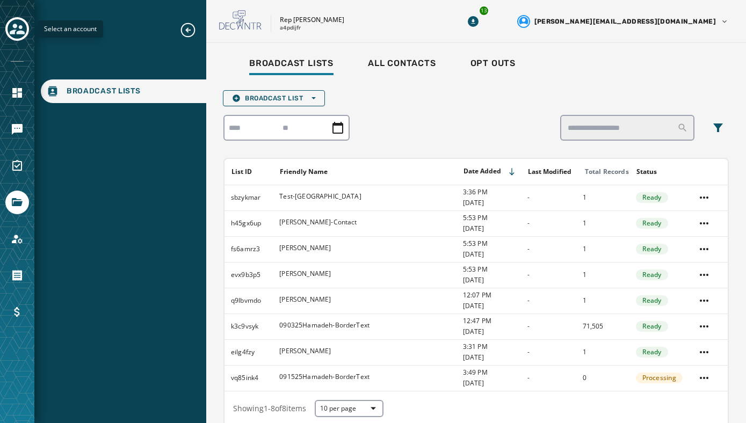
click at [24, 33] on icon "Toggle account select drawer" at bounding box center [17, 29] width 15 height 11
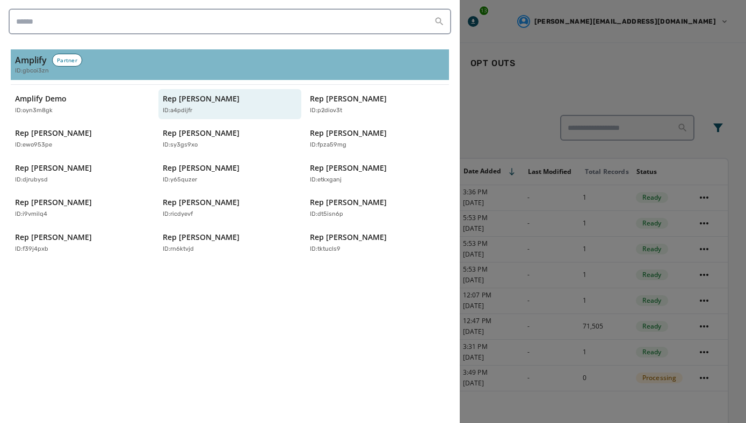
click at [66, 59] on div "Partner" at bounding box center [67, 60] width 30 height 13
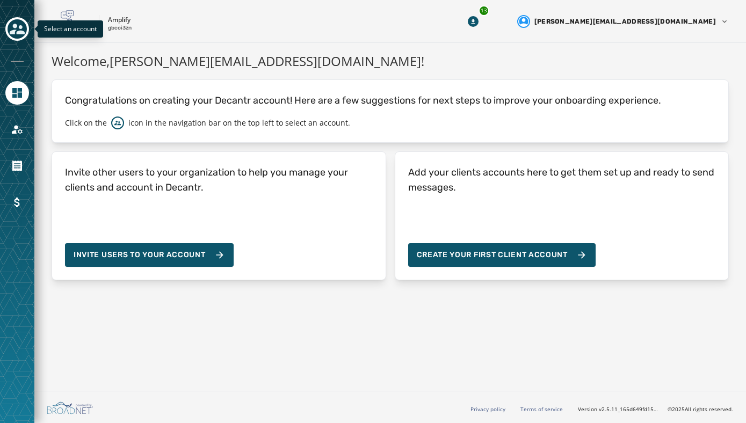
click at [18, 38] on div "Toggle account select drawer" at bounding box center [17, 28] width 19 height 19
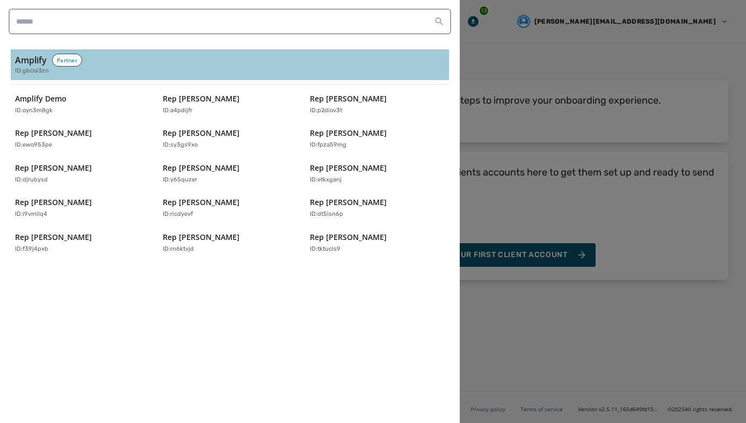
click at [478, 28] on div at bounding box center [373, 211] width 746 height 423
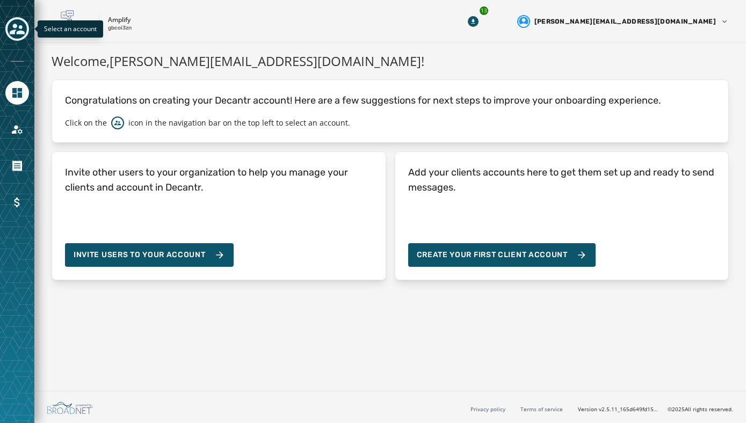
click at [20, 32] on icon "Toggle account select drawer" at bounding box center [17, 29] width 15 height 11
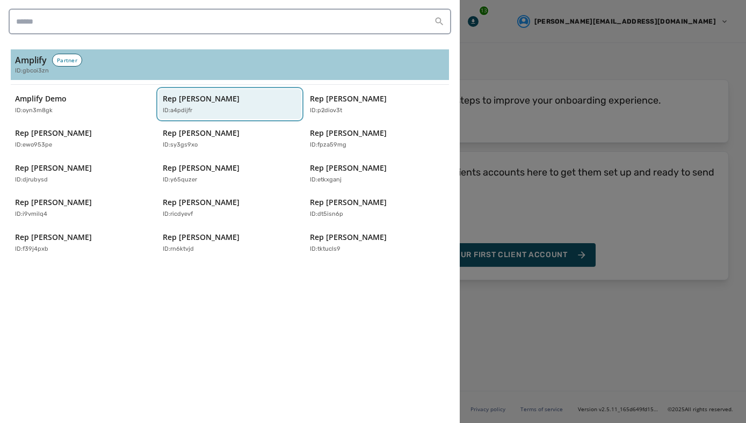
click at [206, 95] on p "Rep [PERSON_NAME]" at bounding box center [201, 98] width 77 height 11
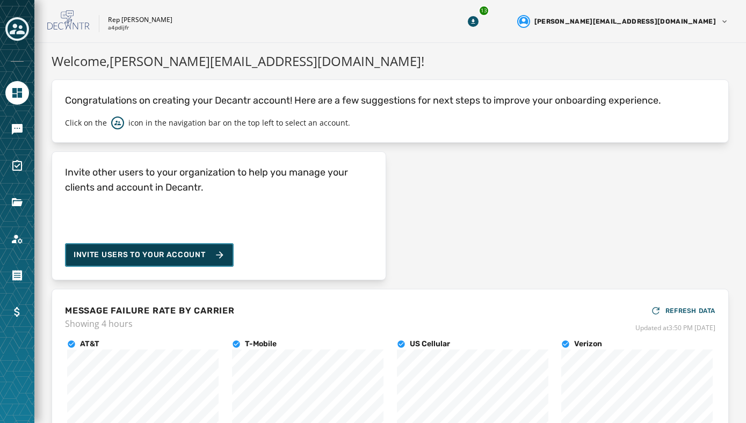
click at [197, 259] on span "Invite Users to your account" at bounding box center [140, 255] width 132 height 11
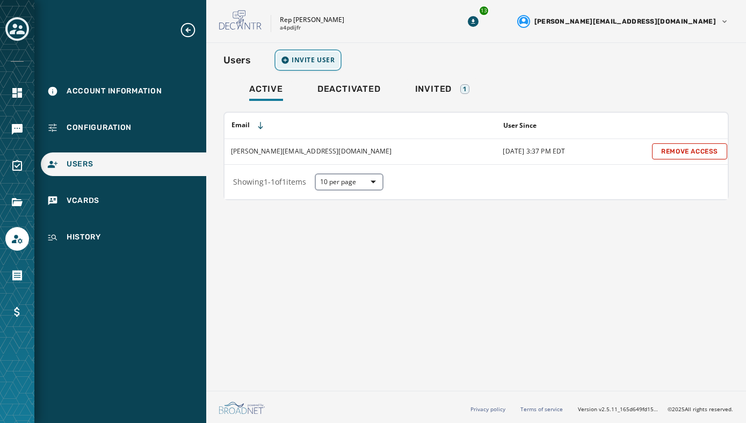
click at [300, 59] on span "Invite User" at bounding box center [314, 60] width 44 height 9
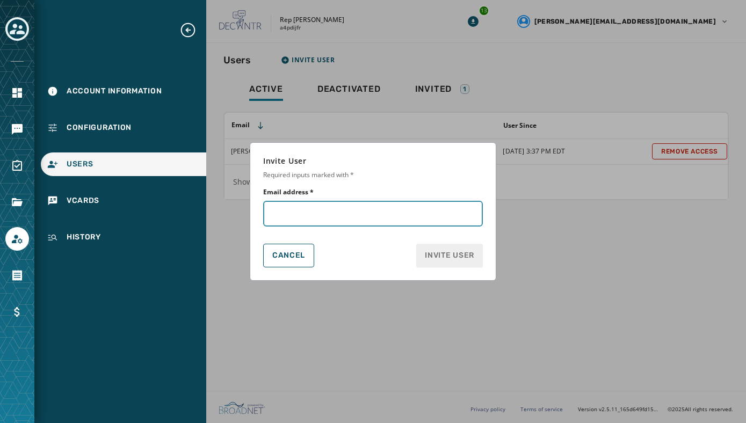
click at [299, 217] on input "Email address *" at bounding box center [373, 214] width 220 height 26
click at [289, 216] on input "Email address *" at bounding box center [373, 214] width 220 height 26
paste input "**********"
type input "**********"
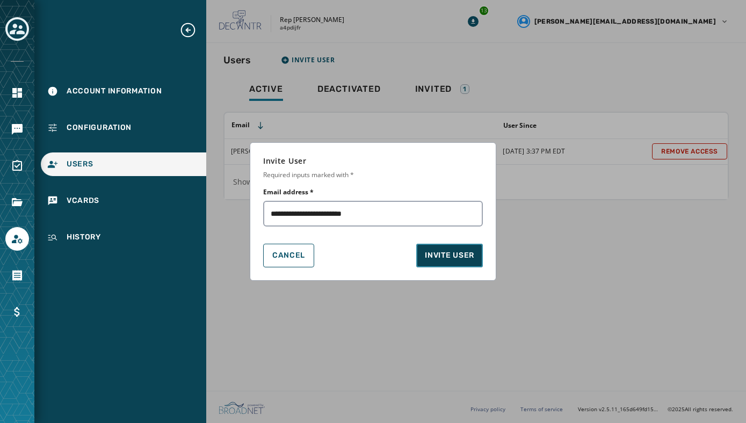
click at [450, 255] on span "Invite User" at bounding box center [449, 255] width 49 height 11
click at [437, 257] on span "Invite User" at bounding box center [449, 255] width 49 height 11
click at [294, 260] on button "Cancel" at bounding box center [288, 256] width 51 height 24
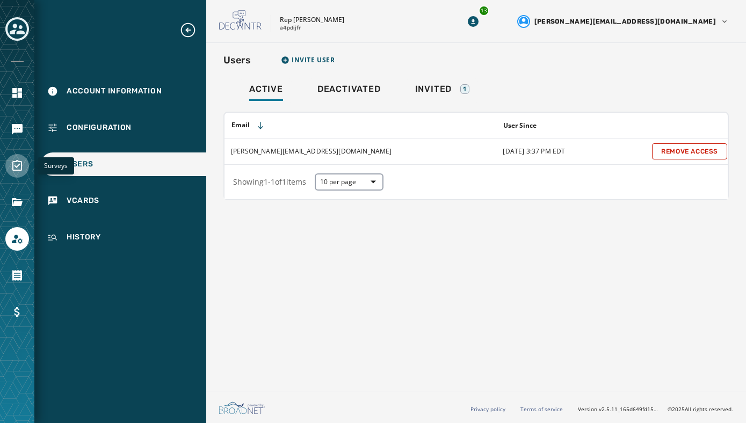
click at [20, 162] on icon "Navigate to Surveys" at bounding box center [17, 166] width 13 height 13
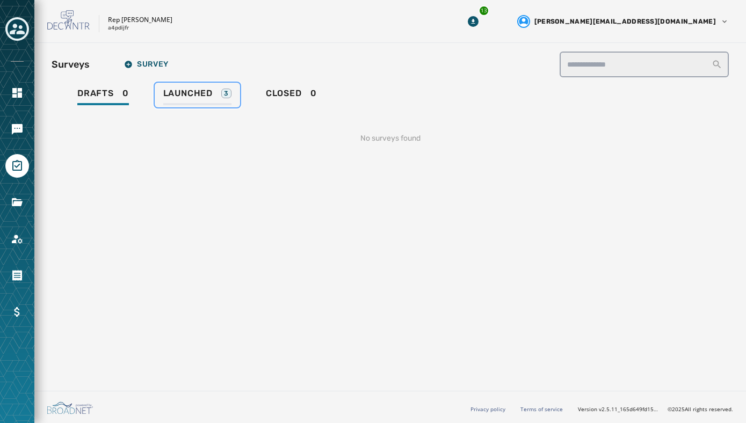
click at [186, 96] on span "Launched" at bounding box center [187, 93] width 49 height 11
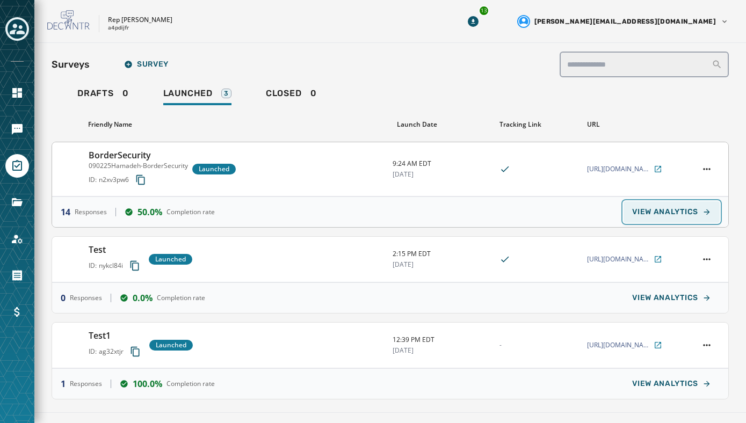
click at [691, 214] on span "VIEW ANALYTICS" at bounding box center [665, 212] width 66 height 9
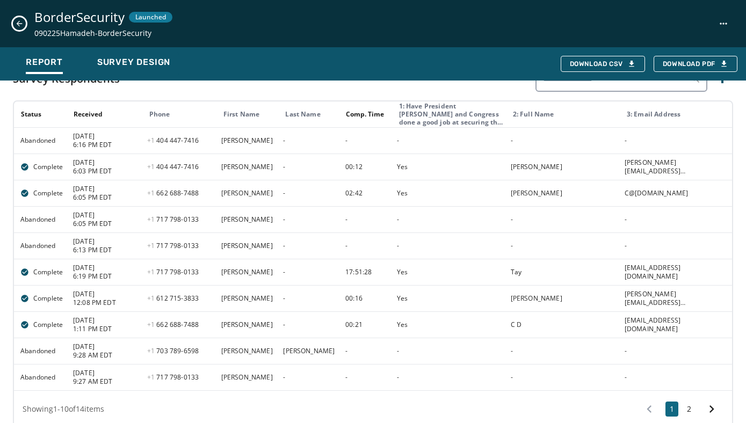
scroll to position [584, 0]
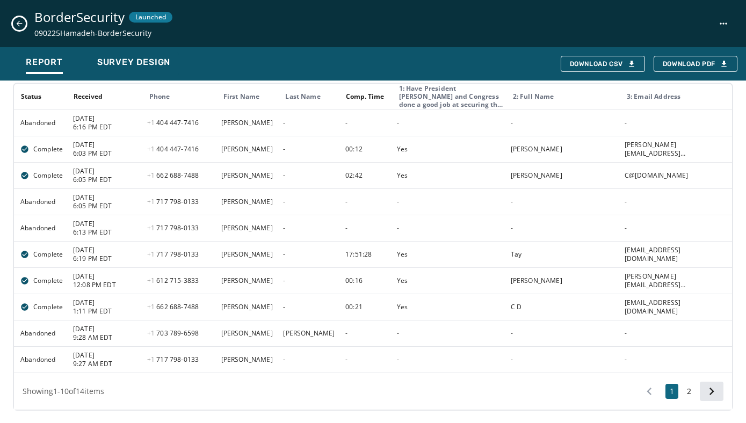
click at [710, 390] on icon at bounding box center [711, 391] width 15 height 15
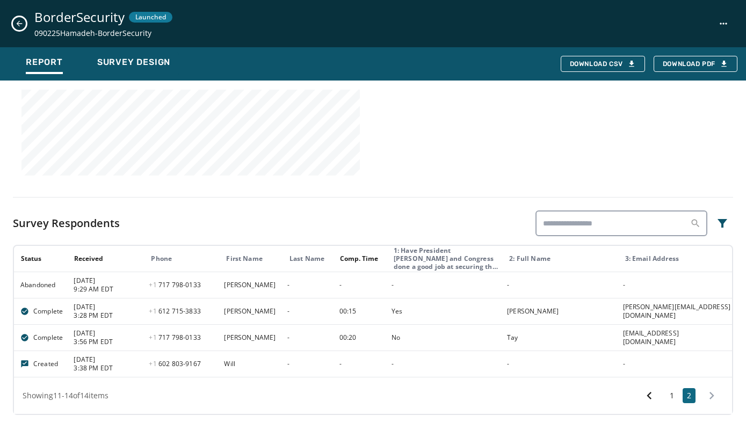
scroll to position [426, 0]
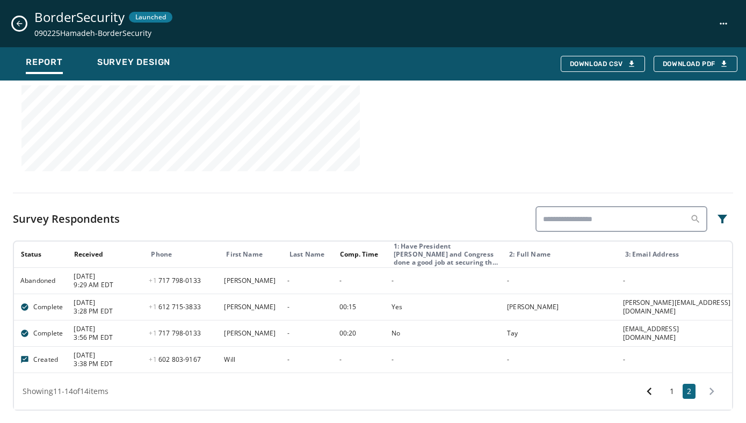
click at [18, 20] on icon "Close survey details drawer" at bounding box center [19, 23] width 9 height 9
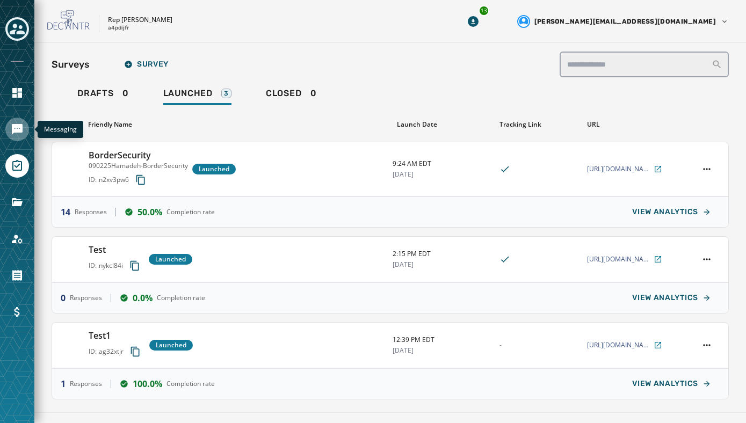
click at [17, 128] on icon "Navigate to Messaging" at bounding box center [17, 129] width 13 height 13
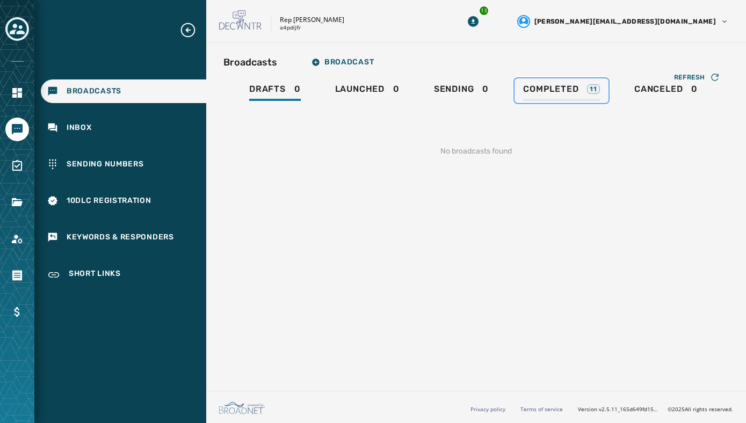
click at [542, 91] on span "Completed" at bounding box center [550, 89] width 55 height 11
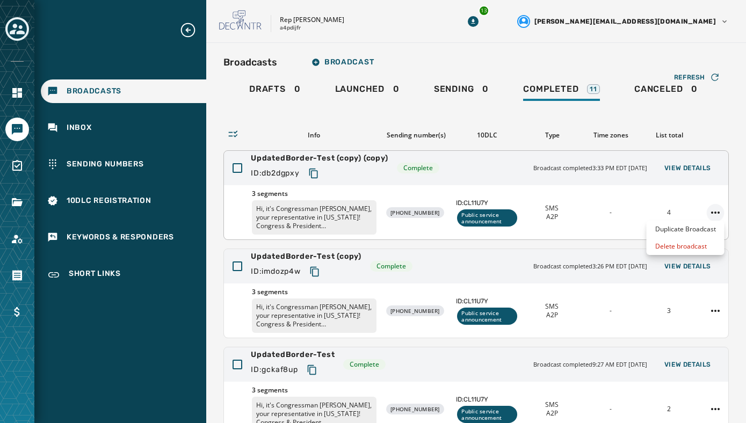
click at [715, 212] on html "Broadcasts Inbox Sending Numbers 10DLC Registration Keywords & Responders Short…" at bounding box center [373, 211] width 746 height 423
click at [696, 231] on div "Duplicate Broadcast" at bounding box center [686, 229] width 78 height 17
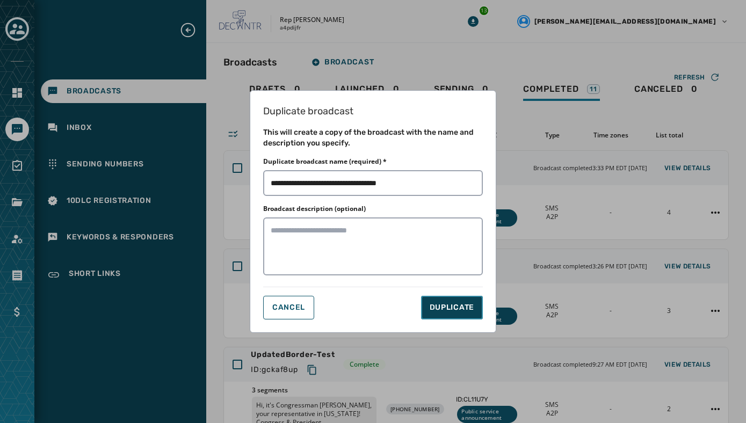
click at [459, 298] on button "DUPLICATE" at bounding box center [452, 308] width 62 height 24
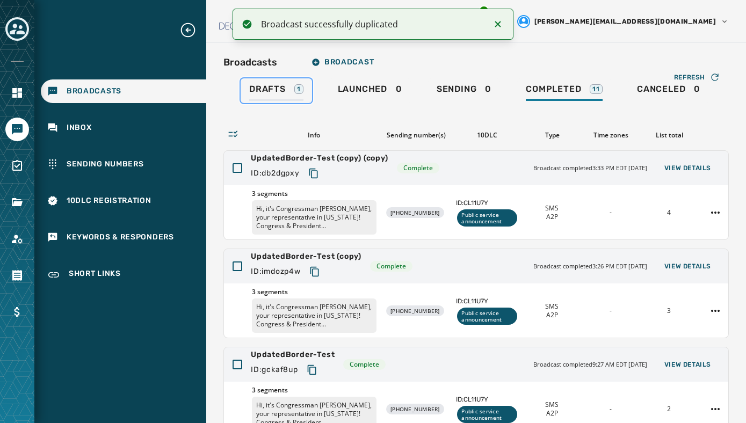
click at [269, 96] on div "Drafts 1" at bounding box center [276, 92] width 54 height 17
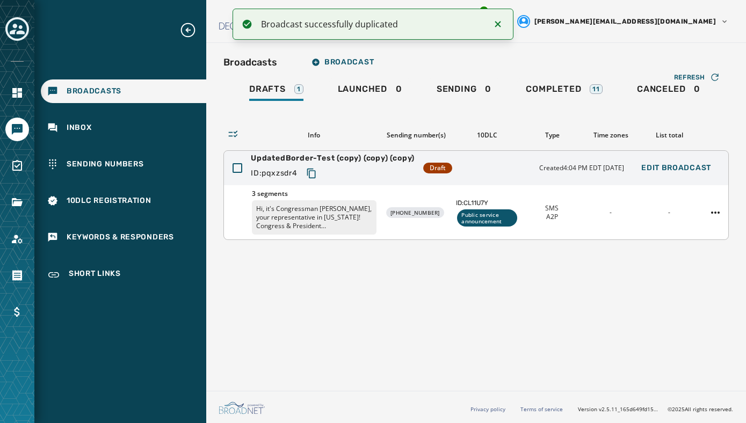
click at [337, 213] on p "Hi, it's Congressman [PERSON_NAME], your representative in [US_STATE]! Congress…" at bounding box center [314, 217] width 125 height 34
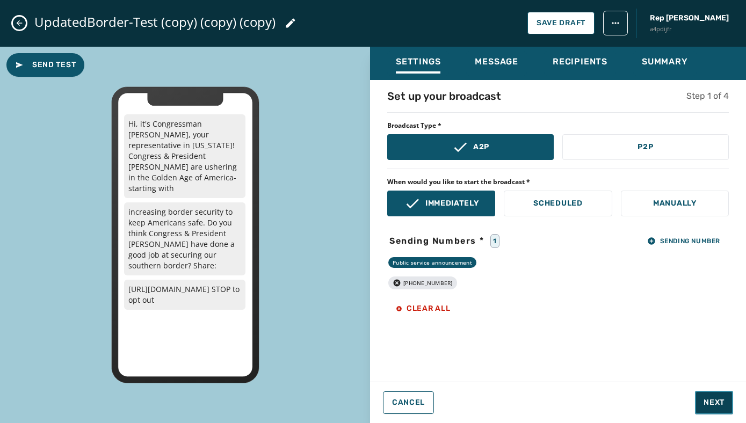
click at [705, 401] on span "Next" at bounding box center [714, 402] width 21 height 11
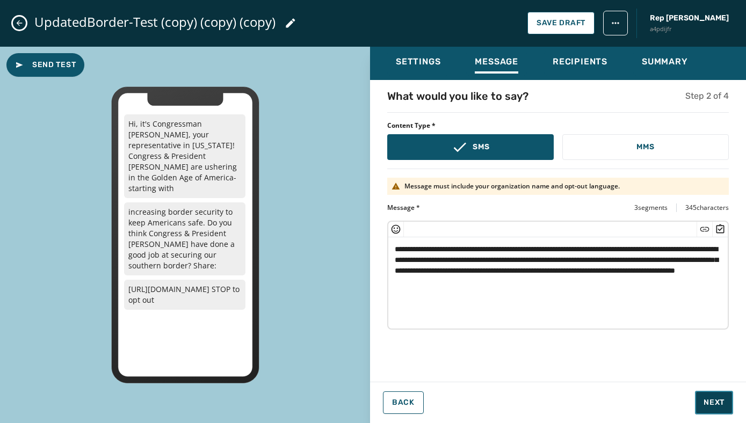
click at [718, 399] on span "Next" at bounding box center [714, 402] width 21 height 11
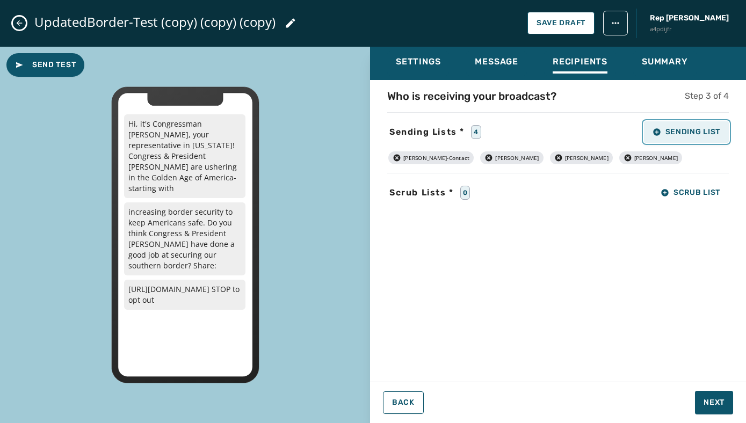
click at [668, 133] on span "Sending List" at bounding box center [687, 132] width 68 height 9
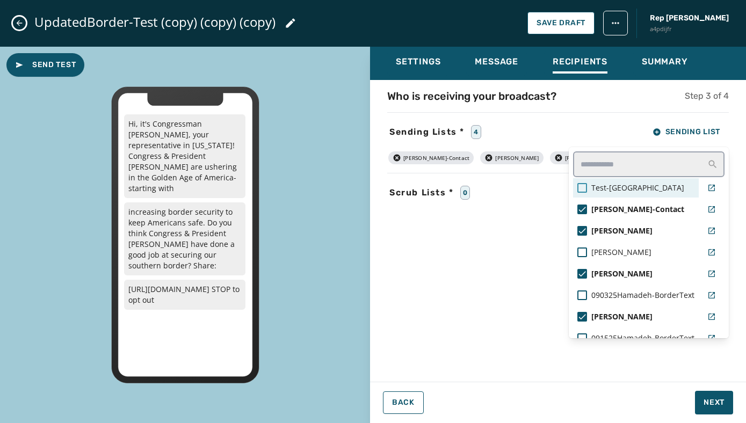
click at [585, 187] on div at bounding box center [582, 188] width 10 height 10
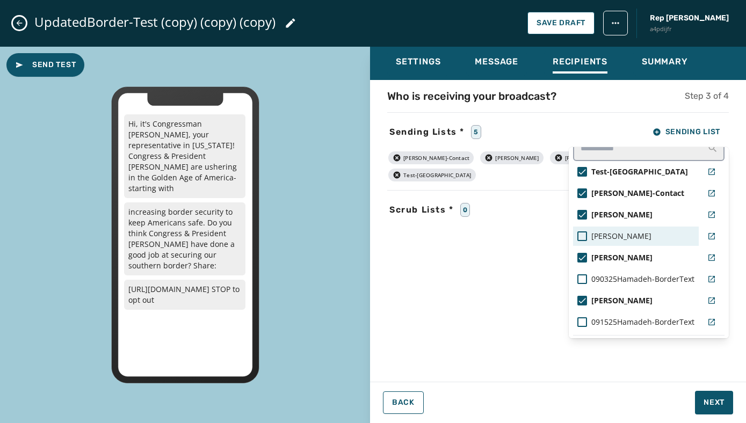
scroll to position [17, 0]
click at [587, 235] on div at bounding box center [582, 235] width 10 height 10
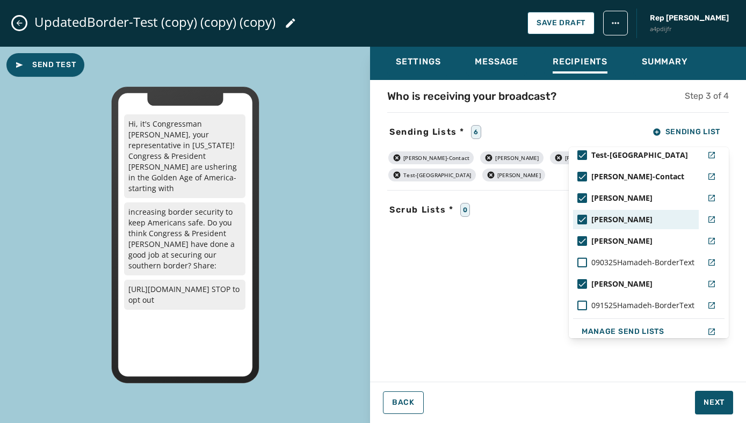
scroll to position [41, 0]
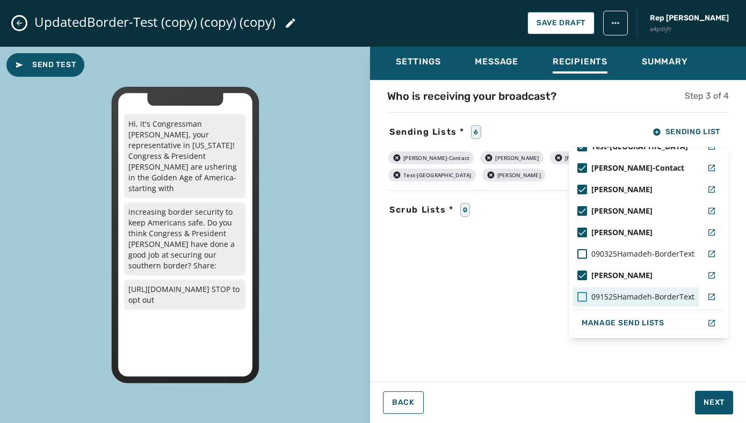
click at [584, 296] on div at bounding box center [582, 297] width 10 height 10
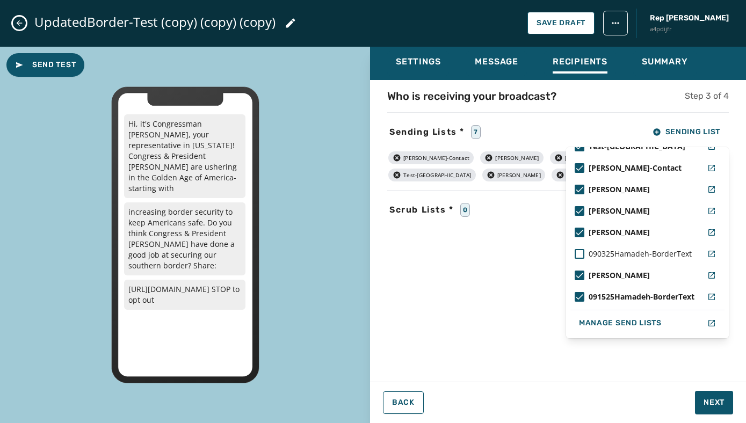
click at [497, 305] on div "Who is receiving your broadcast? Step 3 of 4 Sending Lists * 7 Sending List Tes…" at bounding box center [558, 228] width 376 height 278
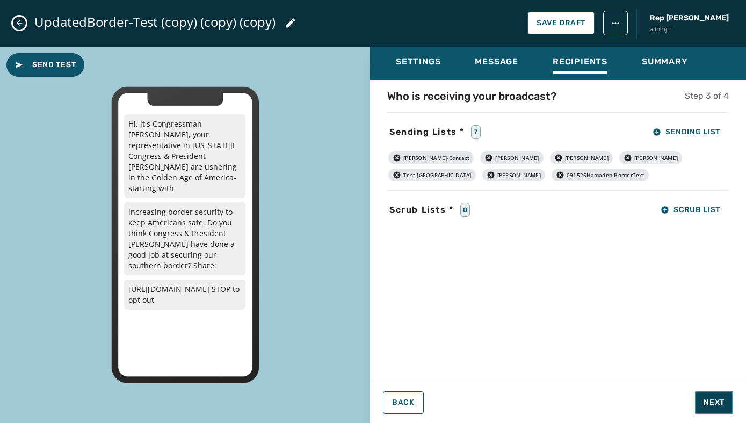
click at [704, 402] on span "Next" at bounding box center [714, 402] width 21 height 11
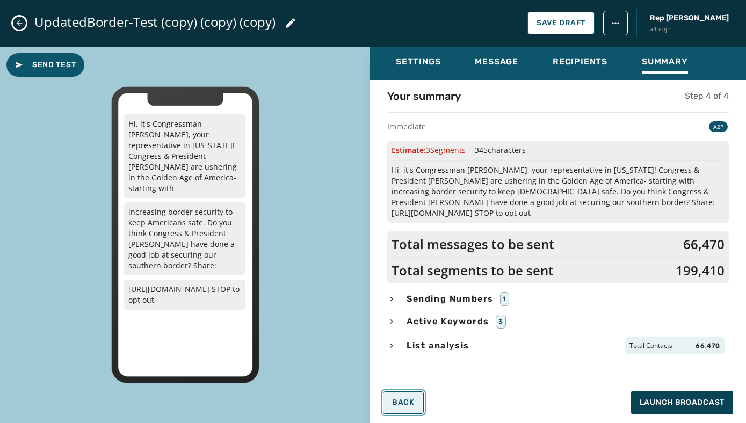
click at [402, 407] on span "Back" at bounding box center [403, 403] width 23 height 9
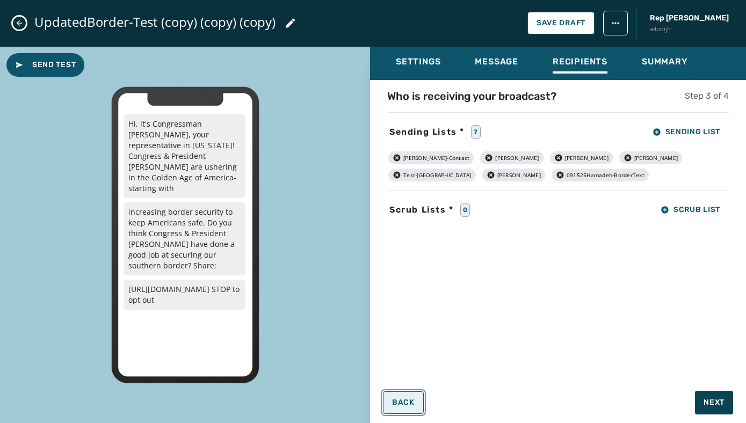
click at [402, 407] on span "Back" at bounding box center [403, 403] width 23 height 9
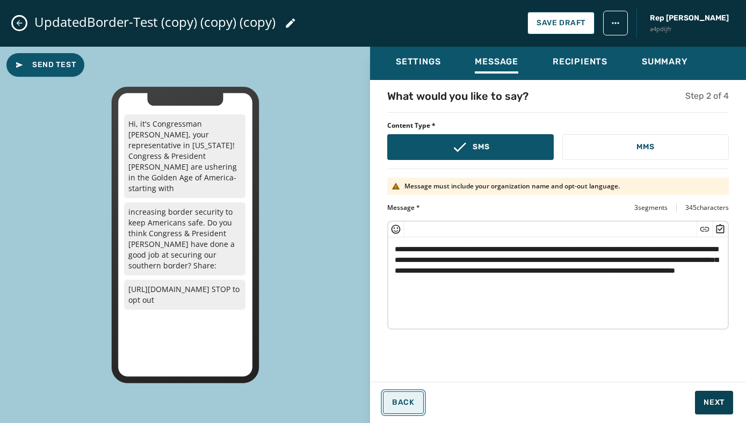
click at [402, 407] on span "Back" at bounding box center [403, 403] width 23 height 9
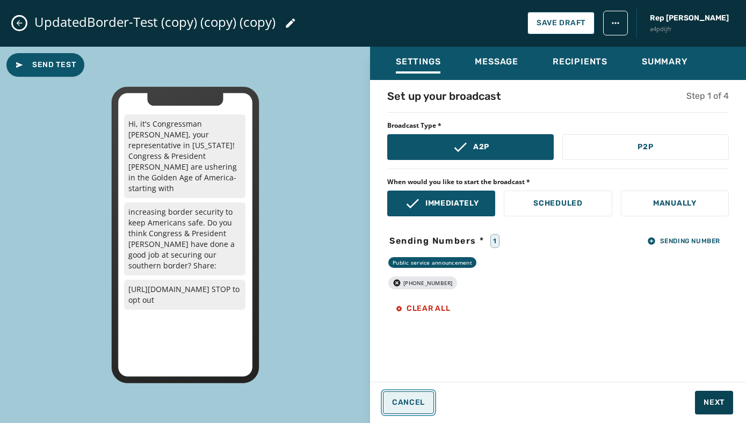
click at [402, 407] on span "Cancel" at bounding box center [408, 403] width 33 height 9
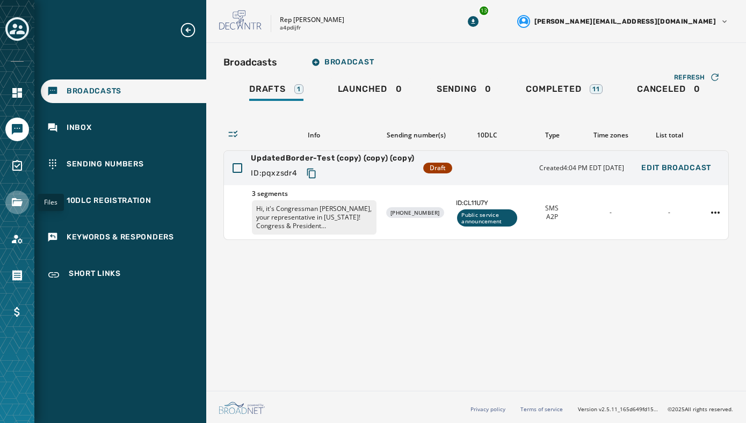
click at [17, 198] on icon "Navigate to Files" at bounding box center [17, 202] width 13 height 13
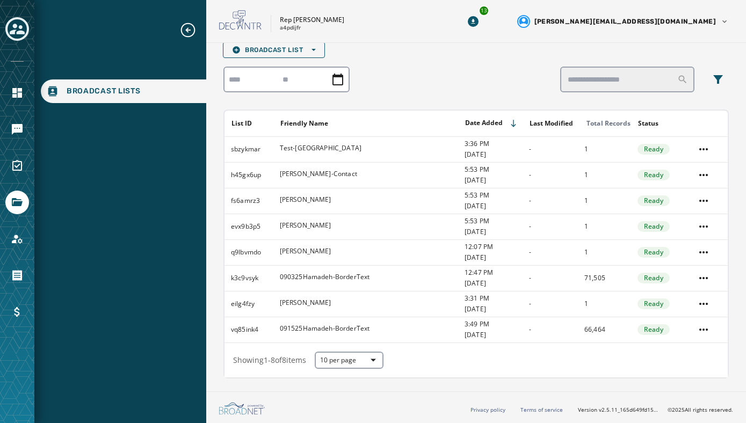
scroll to position [47, 0]
click at [16, 165] on icon "Navigate to Surveys" at bounding box center [17, 166] width 13 height 13
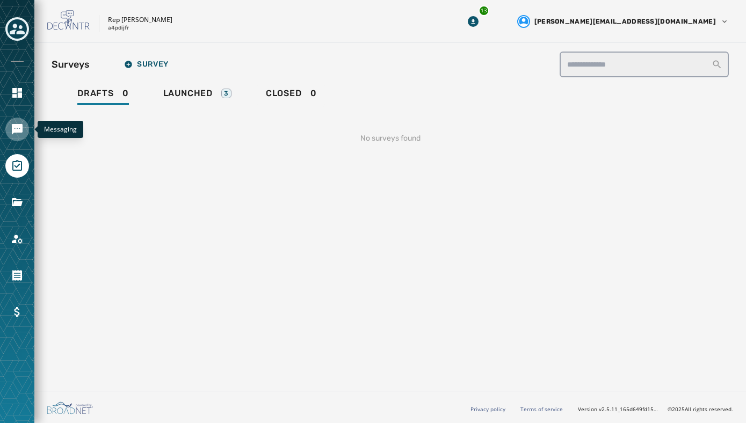
click at [15, 129] on icon "Navigate to Messaging" at bounding box center [17, 129] width 11 height 11
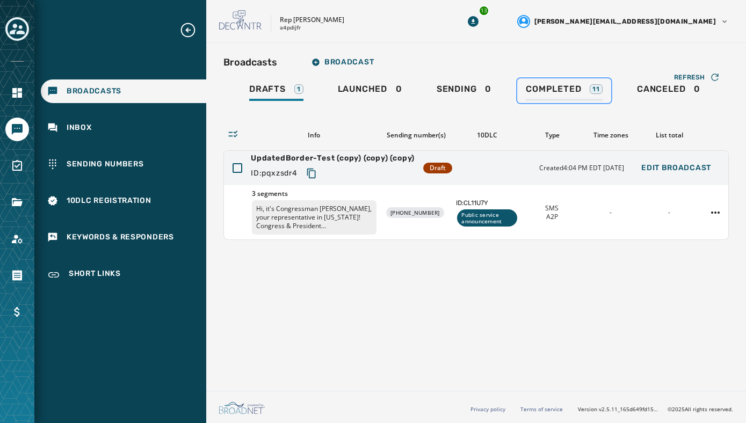
click at [542, 89] on span "Completed" at bounding box center [553, 89] width 55 height 11
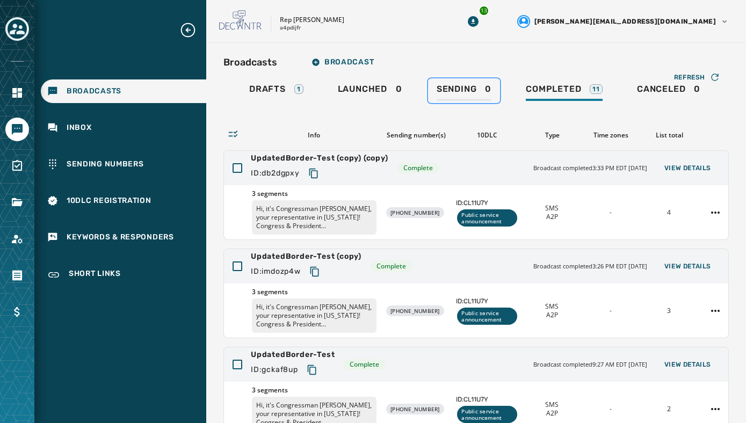
click at [486, 90] on div "Sending 0" at bounding box center [464, 92] width 55 height 17
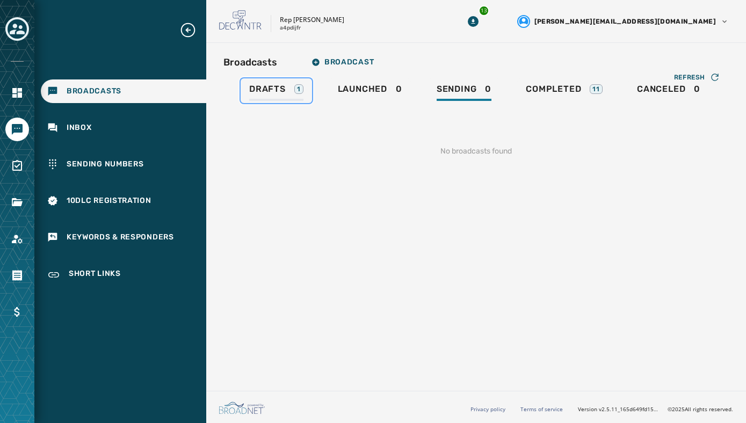
click at [268, 85] on span "Drafts" at bounding box center [267, 89] width 37 height 11
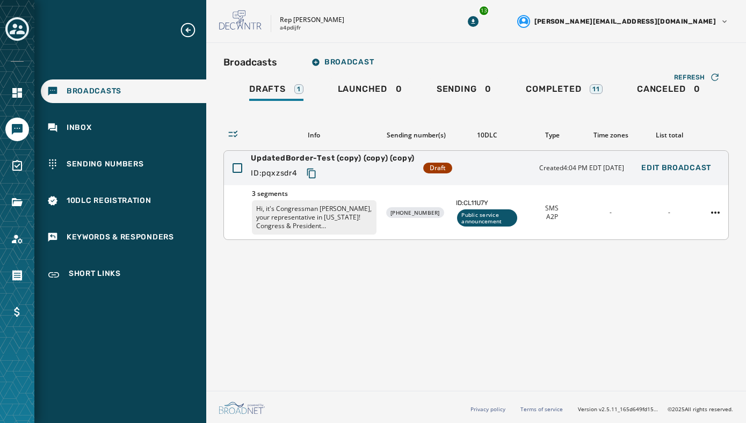
click at [351, 216] on p "Hi, it's Congressman [PERSON_NAME], your representative in [US_STATE]! Congress…" at bounding box center [314, 217] width 125 height 34
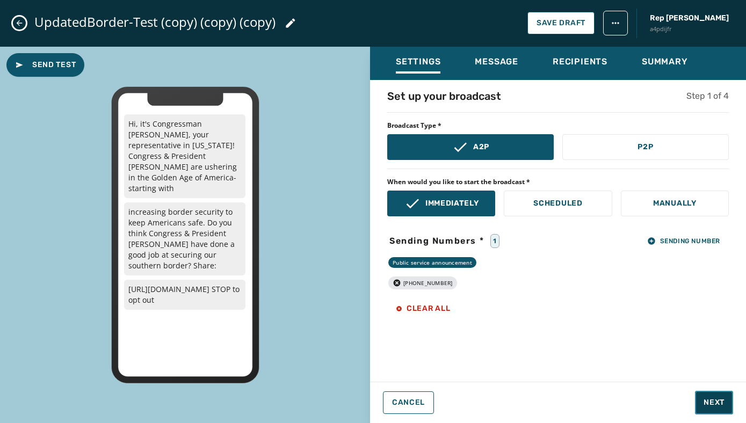
click at [711, 397] on span "Next" at bounding box center [714, 402] width 21 height 11
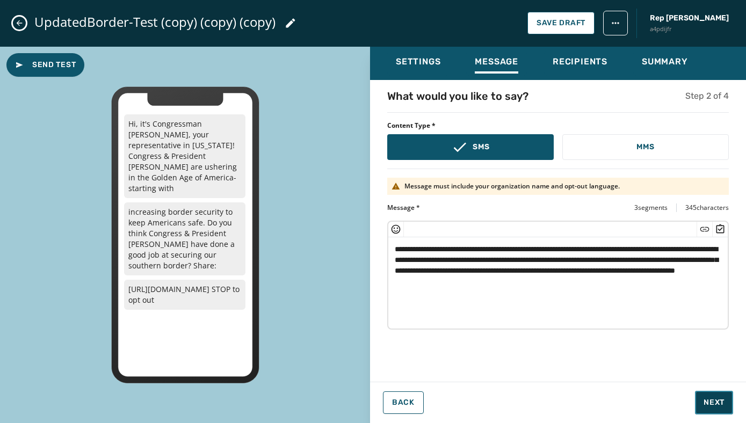
click at [714, 403] on span "Next" at bounding box center [714, 402] width 21 height 11
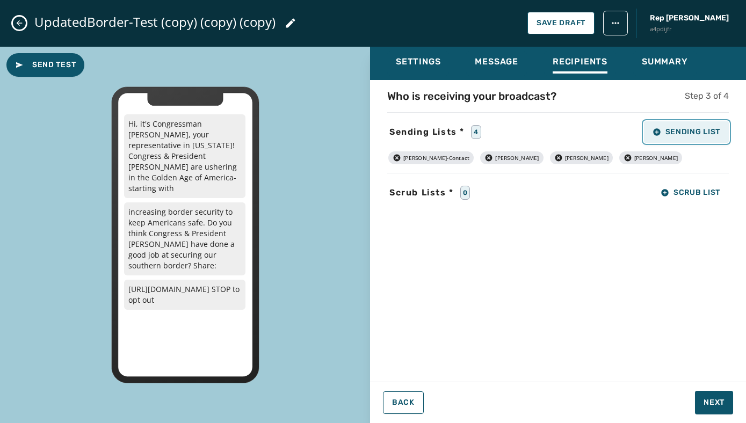
click at [685, 129] on span "Sending List" at bounding box center [687, 132] width 68 height 9
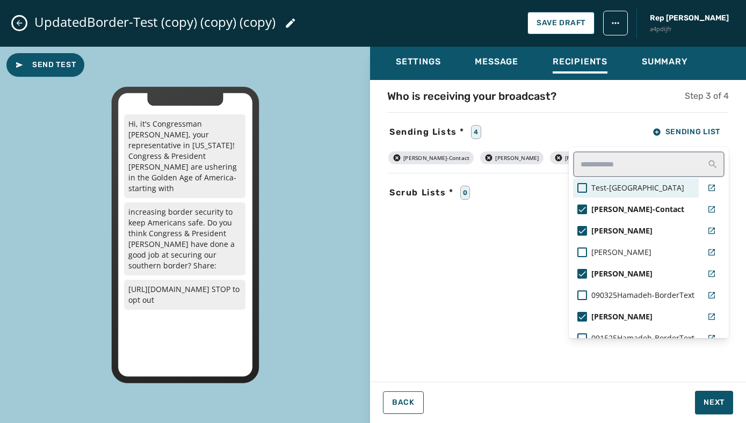
click at [626, 186] on span "Test-[GEOGRAPHIC_DATA]" at bounding box center [637, 188] width 93 height 11
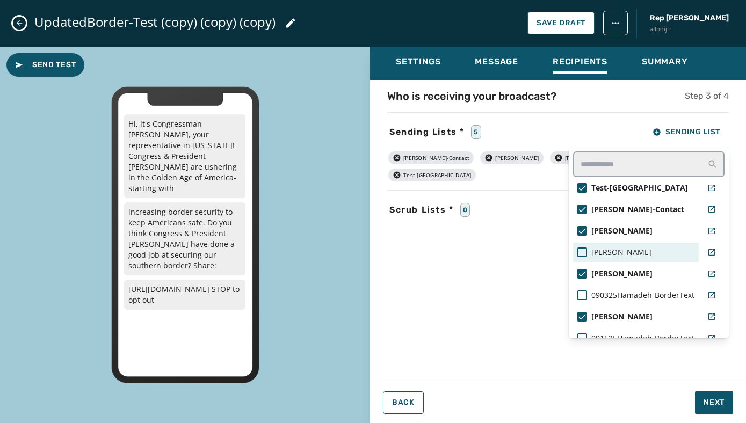
click at [614, 249] on span "[PERSON_NAME]" at bounding box center [621, 252] width 60 height 11
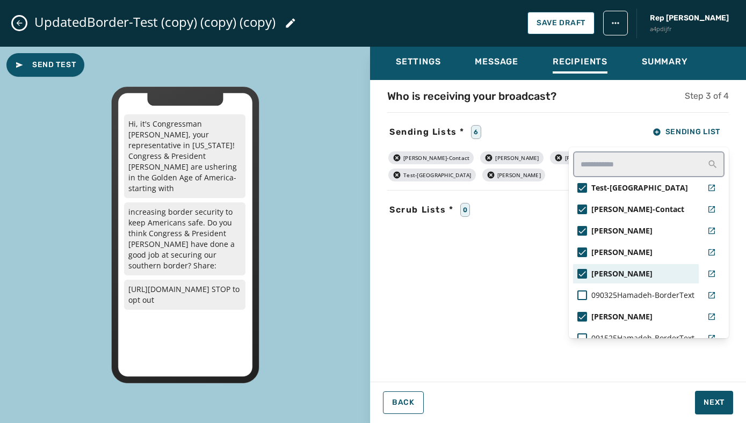
scroll to position [41, 0]
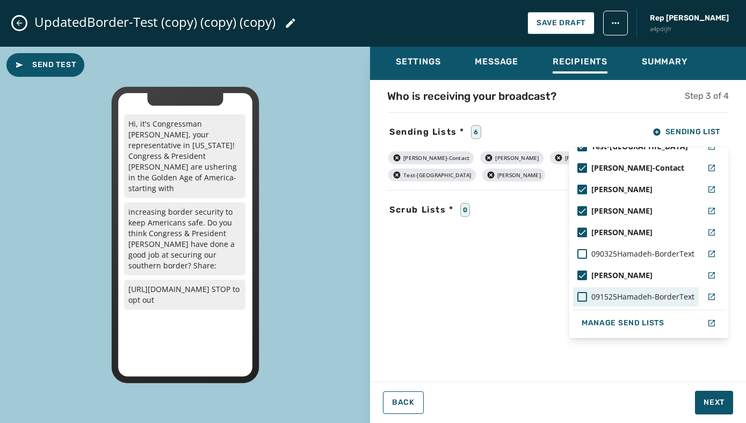
click at [598, 297] on span "091525Hamadeh-BorderText" at bounding box center [642, 297] width 103 height 11
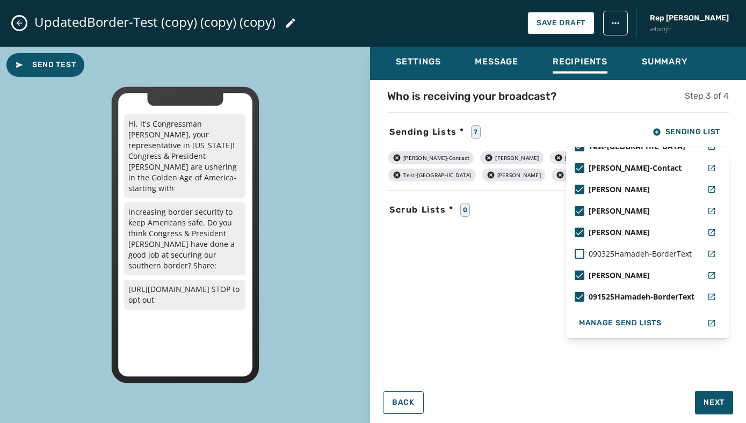
click at [646, 371] on div "Settings Message Recipients Summary Who is receiving your broadcast? Step 3 of …" at bounding box center [558, 231] width 376 height 368
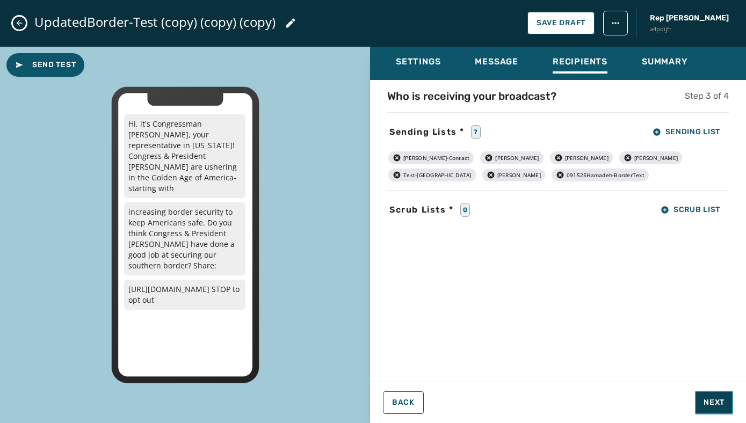
click at [704, 402] on span "Next" at bounding box center [714, 402] width 21 height 11
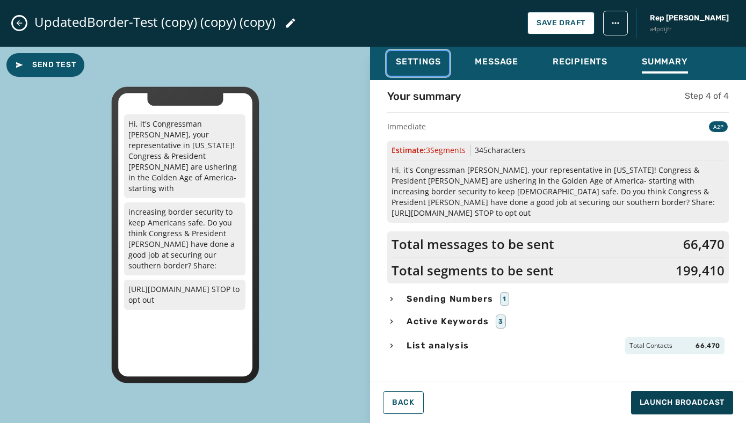
click at [402, 60] on span "Settings" at bounding box center [418, 61] width 45 height 11
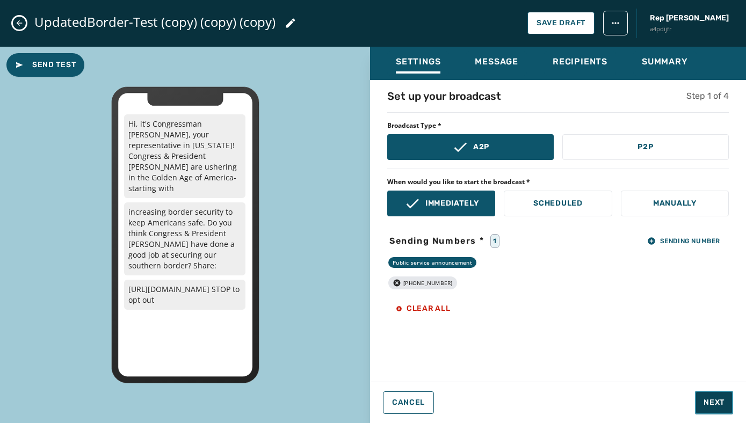
click at [714, 402] on span "Next" at bounding box center [714, 402] width 21 height 11
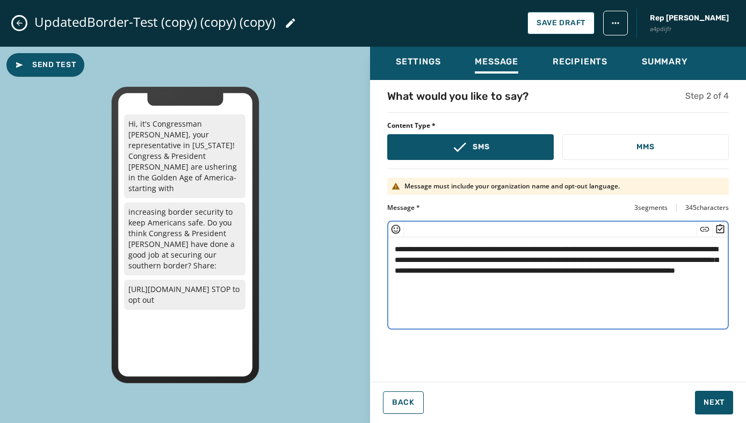
click at [602, 262] on textarea "**********" at bounding box center [557, 281] width 339 height 88
type textarea "**********"
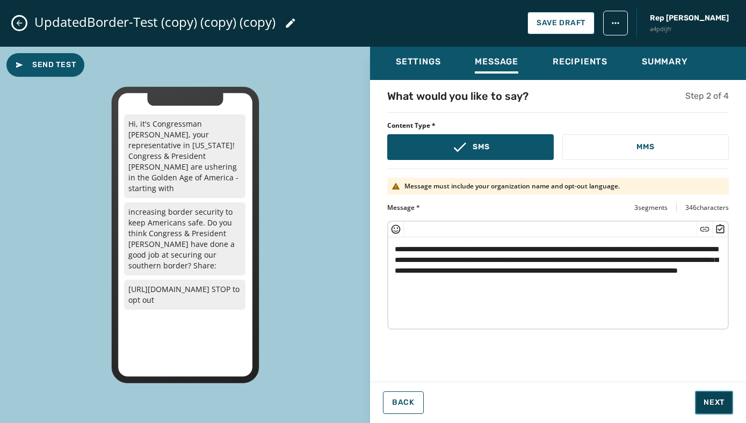
click at [708, 401] on span "Next" at bounding box center [714, 402] width 21 height 11
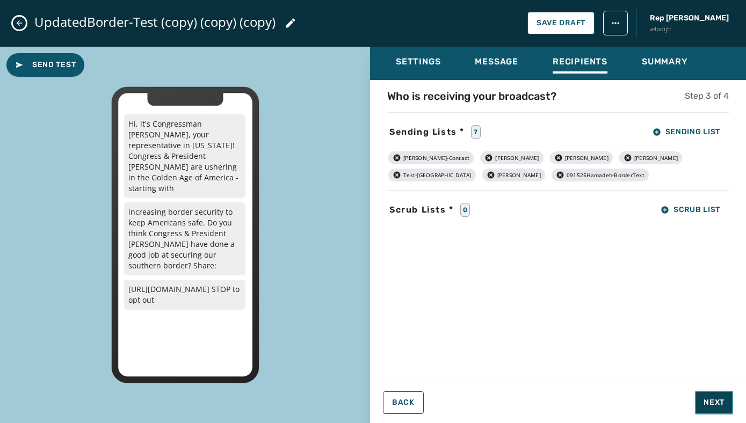
click at [711, 398] on span "Next" at bounding box center [714, 402] width 21 height 11
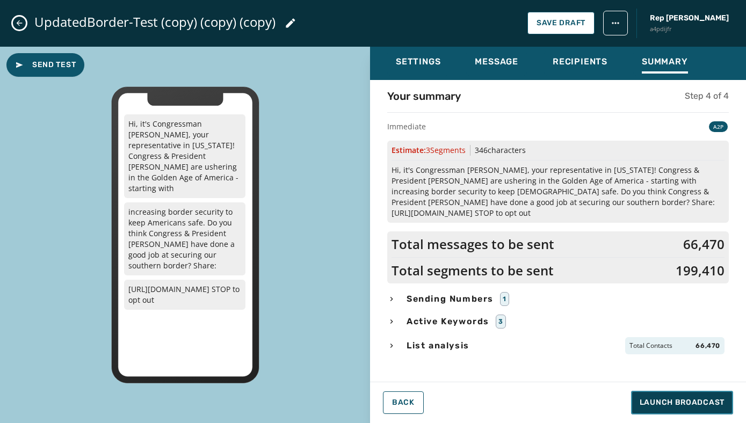
click at [658, 405] on span "Launch Broadcast" at bounding box center [682, 402] width 85 height 11
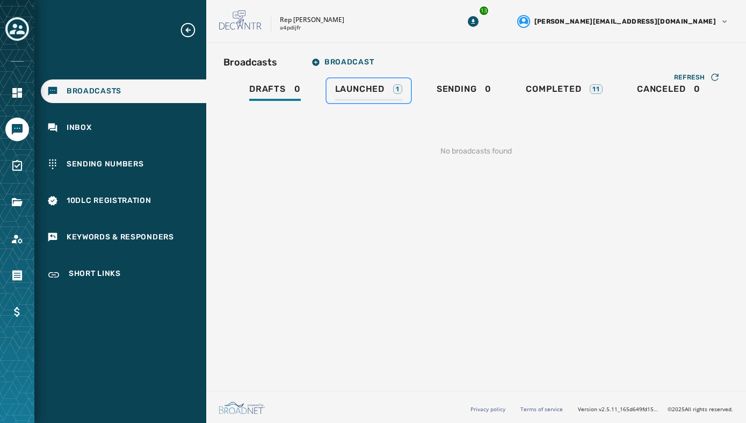
click at [369, 88] on span "Launched" at bounding box center [359, 89] width 49 height 11
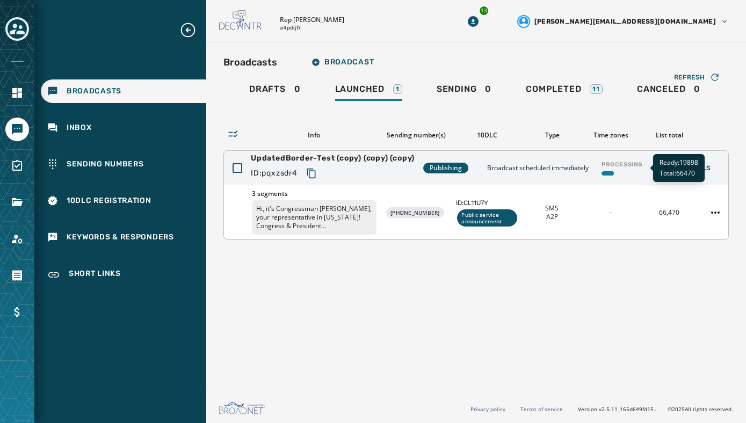
click at [605, 175] on div at bounding box center [608, 173] width 12 height 4
click at [618, 277] on div "Broadcasts Broadcast Drafts 0 Launched 1 Sending 0 Completed 11 Canceled 0 Refr…" at bounding box center [476, 215] width 540 height 344
click at [17, 31] on icon "Toggle account select drawer" at bounding box center [17, 29] width 15 height 11
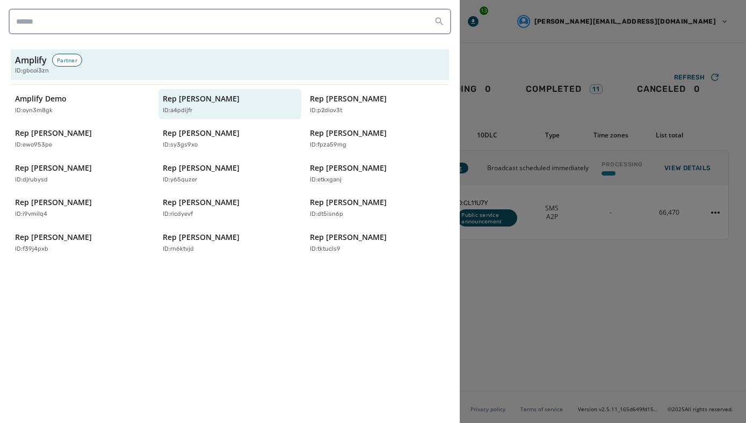
click at [490, 27] on div at bounding box center [373, 211] width 746 height 423
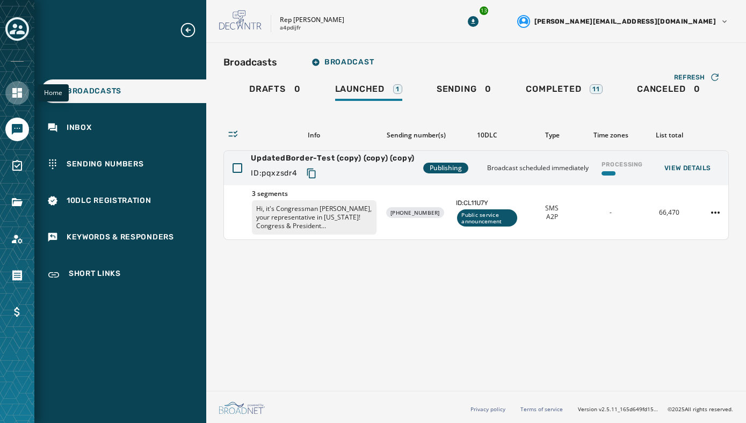
click at [17, 92] on icon "Navigate to Home" at bounding box center [17, 92] width 13 height 13
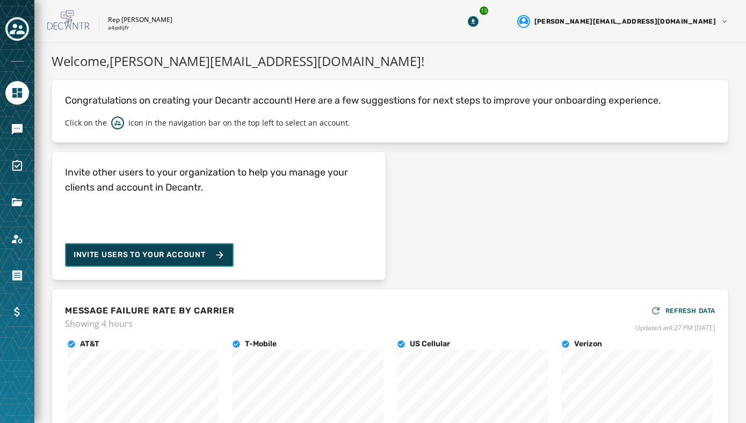
click at [224, 254] on icon at bounding box center [219, 255] width 11 height 11
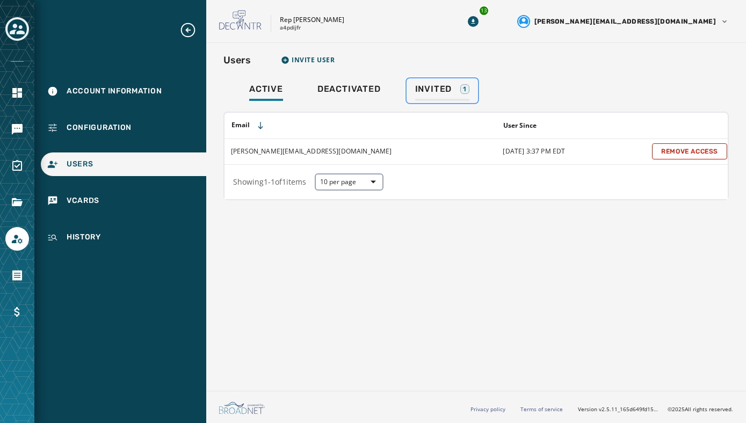
click at [425, 84] on span "Invited" at bounding box center [433, 89] width 37 height 11
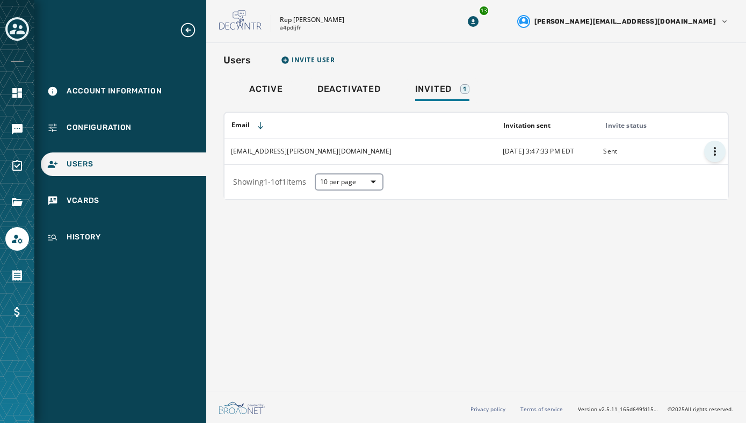
click at [711, 150] on html "Account Information Configuration Users vCards History Skip To Main Content Rep…" at bounding box center [373, 211] width 746 height 423
click at [709, 172] on div "Resend Invitation" at bounding box center [711, 174] width 70 height 17
click at [16, 132] on icon "Navigate to Messaging" at bounding box center [17, 129] width 11 height 11
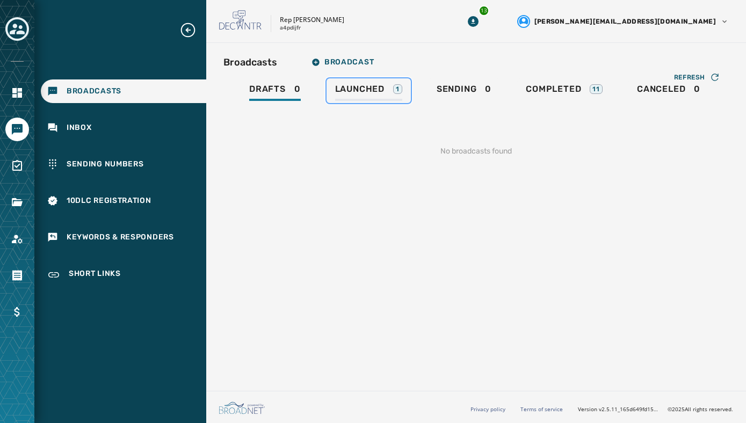
click at [363, 91] on span "Launched" at bounding box center [359, 89] width 49 height 11
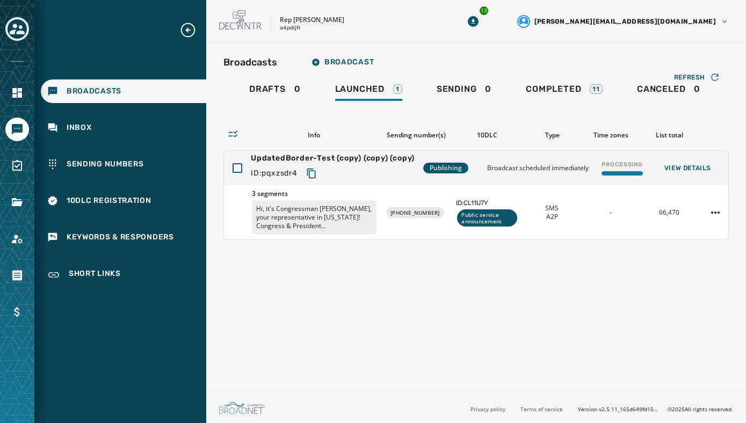
click at [635, 291] on div "Broadcasts Broadcast Drafts 0 Launched 1 Sending 0 Completed 11 Canceled 0 Refr…" at bounding box center [476, 215] width 540 height 344
click at [616, 272] on div "Broadcasts Broadcast Drafts 0 Launched 1 Sending 0 Completed 11 Canceled 0 Refr…" at bounding box center [476, 215] width 540 height 344
click at [600, 305] on div "Broadcasts Broadcast Drafts 0 Launched 1 Sending 0 Completed 11 Canceled 0 Refr…" at bounding box center [476, 215] width 540 height 344
click at [593, 279] on div "Broadcasts Broadcast Drafts 0 Launched 1 Sending 0 Completed 11 Canceled 0 Refr…" at bounding box center [476, 215] width 540 height 344
click at [574, 307] on div "Broadcasts Broadcast Drafts 0 Launched 1 Sending 0 Completed 11 Canceled 0 Refr…" at bounding box center [476, 215] width 540 height 344
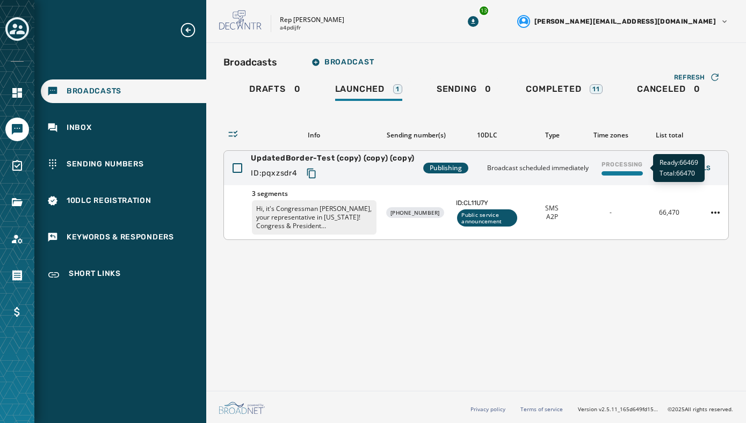
click at [618, 171] on div at bounding box center [622, 173] width 41 height 4
click at [629, 175] on div at bounding box center [622, 173] width 41 height 4
click at [605, 265] on div "Broadcasts Broadcast Drafts 0 Launched 1 Sending 0 Completed 11 Canceled 0 Refr…" at bounding box center [476, 215] width 540 height 344
click at [620, 170] on div "Processing" at bounding box center [622, 168] width 50 height 24
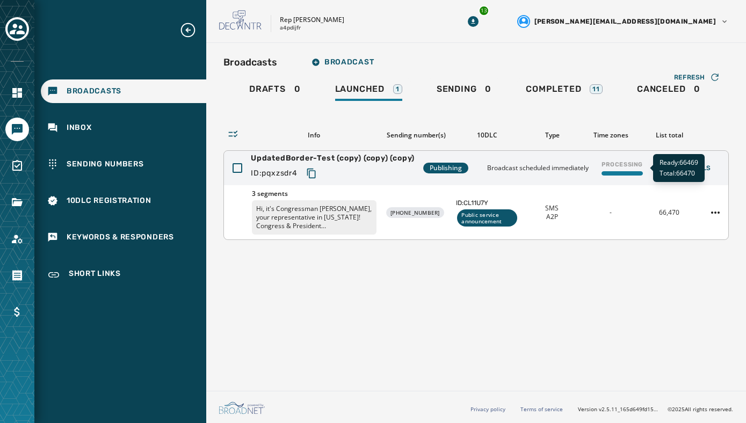
click at [617, 169] on div "Processing" at bounding box center [622, 168] width 50 height 24
click at [621, 170] on div "Processing" at bounding box center [622, 168] width 50 height 24
click at [272, 85] on span "Drafts" at bounding box center [267, 89] width 37 height 11
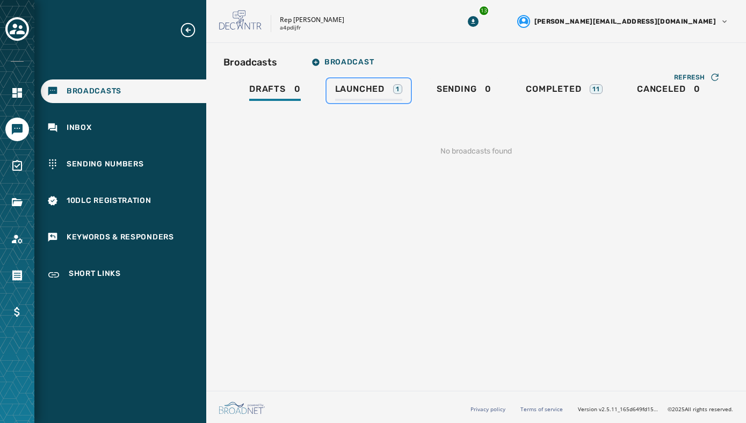
click at [360, 91] on span "Launched" at bounding box center [359, 89] width 49 height 11
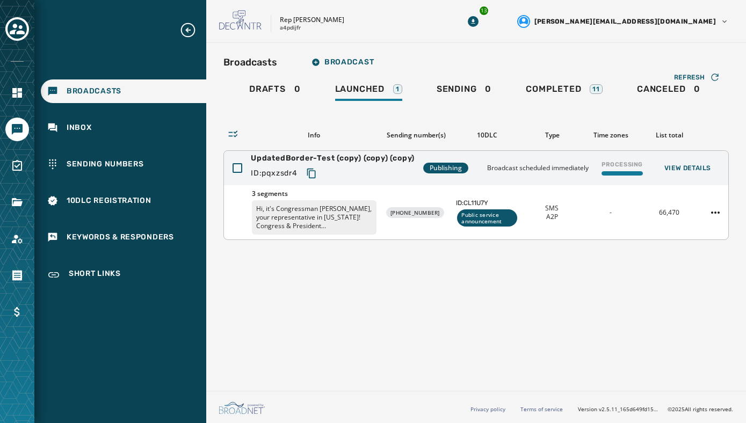
click at [609, 172] on div at bounding box center [622, 173] width 41 height 4
click at [618, 256] on div "Broadcasts Broadcast Drafts 0 Launched 1 Sending 0 Completed 11 Canceled 0 Refr…" at bounding box center [476, 215] width 540 height 344
click at [628, 171] on div at bounding box center [622, 173] width 41 height 4
click at [624, 171] on div at bounding box center [622, 173] width 41 height 4
click at [631, 170] on div "Processing" at bounding box center [622, 168] width 50 height 24
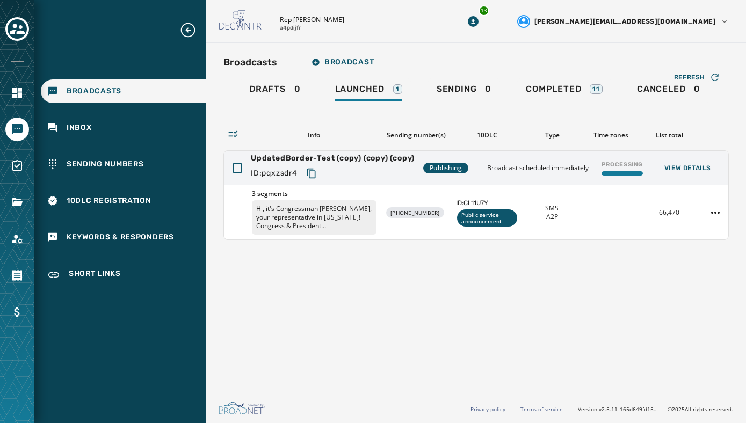
click at [614, 280] on div "Broadcasts Broadcast Drafts 0 Launched 1 Sending 0 Completed 11 Canceled 0 Refr…" at bounding box center [476, 215] width 540 height 344
click at [466, 92] on span "Sending" at bounding box center [457, 89] width 40 height 11
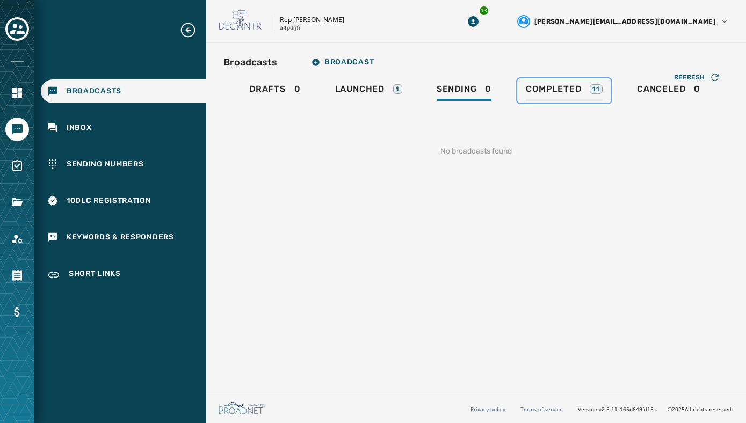
click at [558, 88] on span "Completed" at bounding box center [553, 89] width 55 height 11
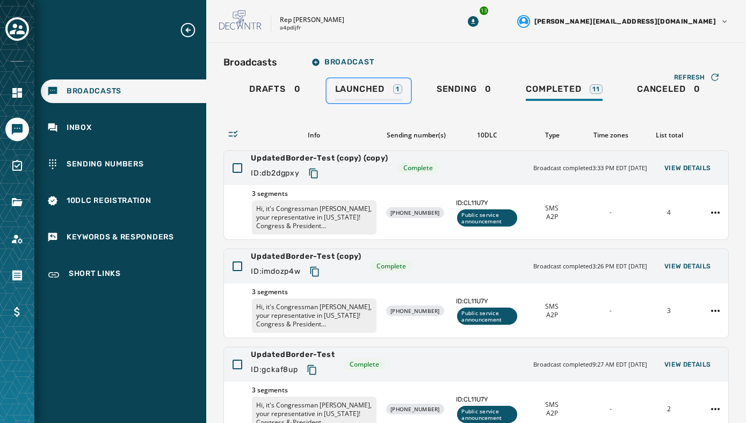
click at [360, 88] on span "Launched" at bounding box center [359, 89] width 49 height 11
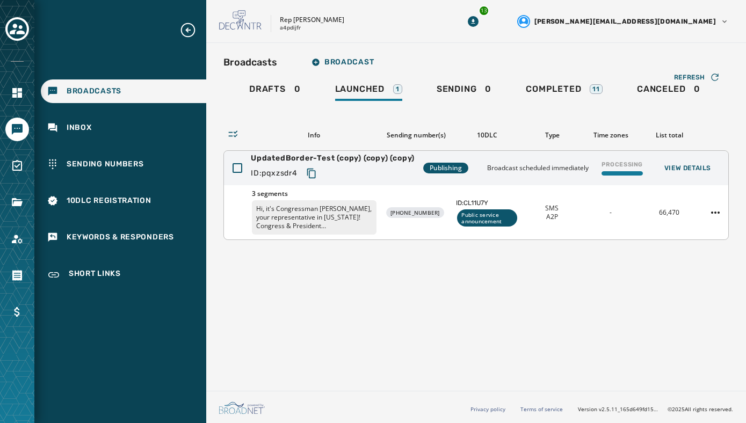
click at [438, 169] on span "Publishing" at bounding box center [446, 168] width 32 height 9
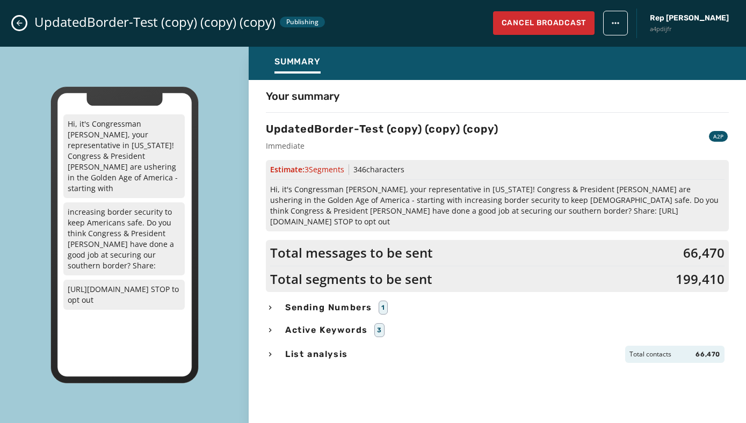
click at [662, 350] on span "Total contacts" at bounding box center [650, 354] width 42 height 9
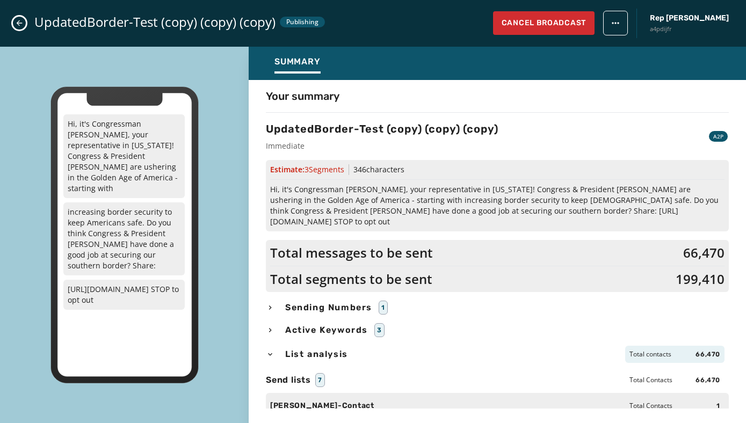
click at [25, 23] on button "Close admin drawer" at bounding box center [19, 23] width 13 height 13
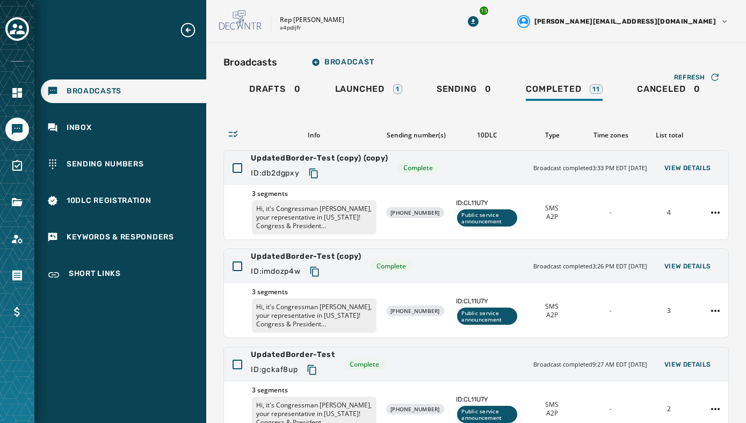
click at [501, 83] on div "Drafts 0 Launched 1 Sending 0 Completed 11 Canceled 0" at bounding box center [475, 90] width 505 height 25
click at [550, 84] on span "Completed" at bounding box center [553, 89] width 55 height 11
click at [479, 96] on div "Sending 0" at bounding box center [464, 92] width 55 height 17
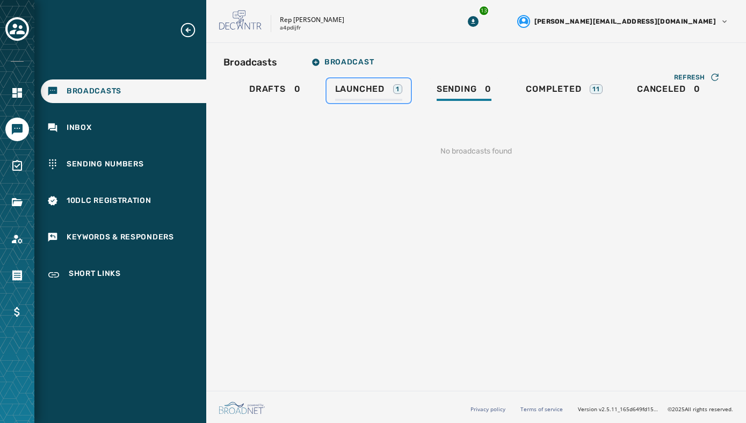
click at [368, 83] on link "Launched 1" at bounding box center [369, 90] width 84 height 25
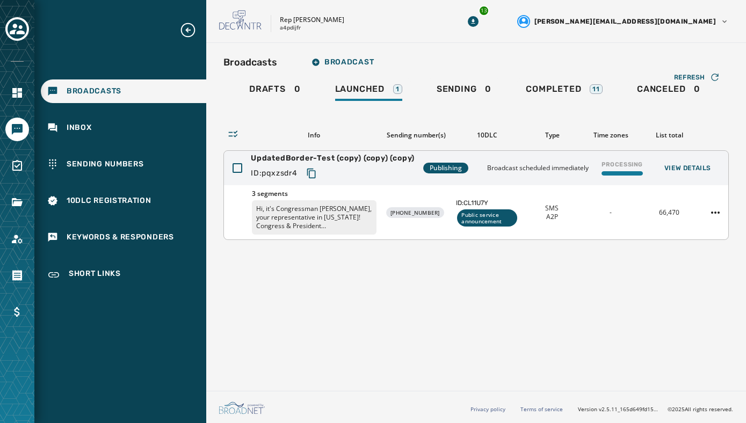
click at [411, 204] on div "3 segments Hi, it's Congressman [PERSON_NAME], your representative in [US_STATE…" at bounding box center [476, 212] width 504 height 54
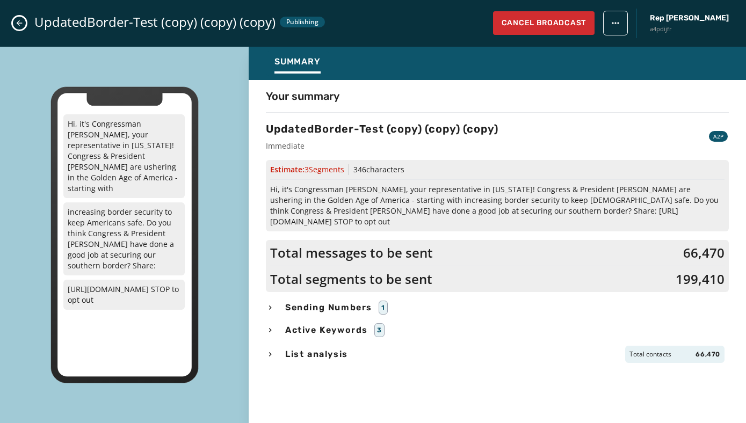
click at [424, 244] on span "Total messages to be sent" at bounding box center [351, 252] width 163 height 17
click at [324, 95] on h4 "Your summary" at bounding box center [303, 96] width 74 height 15
click at [19, 28] on button "Close admin drawer" at bounding box center [19, 23] width 13 height 13
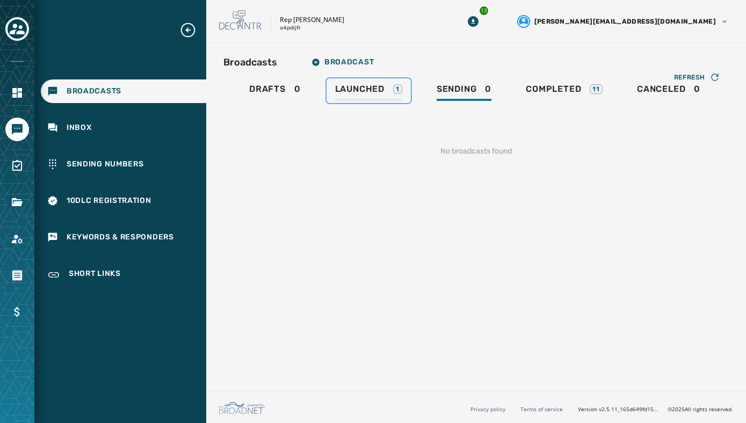
click at [370, 83] on link "Launched 1" at bounding box center [369, 90] width 84 height 25
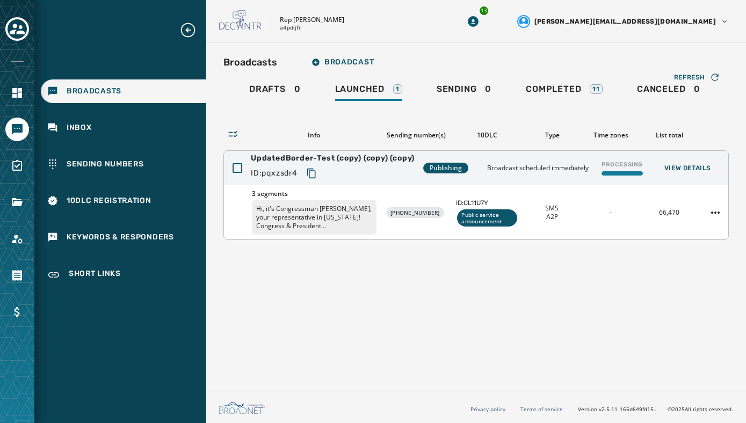
click at [670, 212] on div "66,470" at bounding box center [669, 212] width 50 height 9
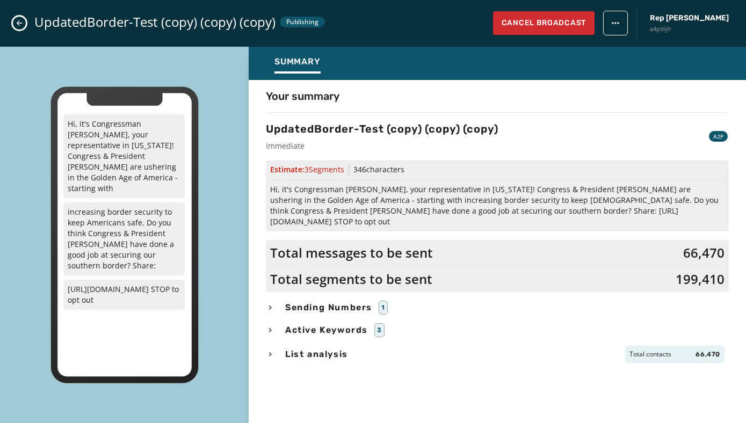
click at [20, 24] on icon "Close admin drawer" at bounding box center [19, 23] width 9 height 9
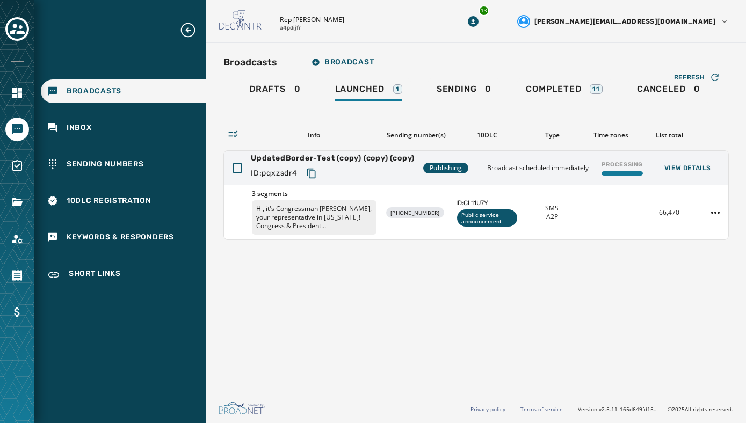
click at [671, 139] on div "List total" at bounding box center [670, 135] width 50 height 9
click at [694, 74] on span "Refresh" at bounding box center [689, 77] width 31 height 9
click at [557, 256] on div "Broadcasts Broadcast Drafts 0 Launched 1 Sending 0 Completed 11 Canceled 0 Refr…" at bounding box center [476, 215] width 540 height 344
click at [350, 281] on div "Broadcasts Broadcast Drafts 0 Launched 1 Sending 0 Completed 11 Canceled 0 Refr…" at bounding box center [476, 215] width 540 height 344
click at [427, 297] on div "Broadcasts Broadcast Drafts 0 Launched 1 Sending 0 Completed 11 Canceled 0 Refr…" at bounding box center [476, 215] width 540 height 344
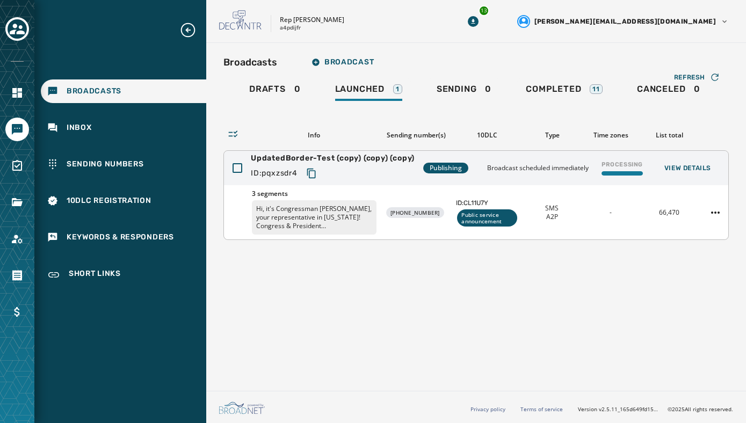
click at [614, 159] on div "Processing" at bounding box center [622, 168] width 50 height 24
click at [596, 272] on div "Broadcasts Broadcast Drafts 0 Launched 1 Sending 0 Completed 11 Canceled 0 Refr…" at bounding box center [476, 215] width 540 height 344
click at [623, 165] on div "Processing" at bounding box center [622, 168] width 50 height 24
click at [433, 25] on div "Rep Abraham Hamadeh a4pdijfr" at bounding box center [326, 21] width 214 height 23
